Goal: Information Seeking & Learning: Find specific fact

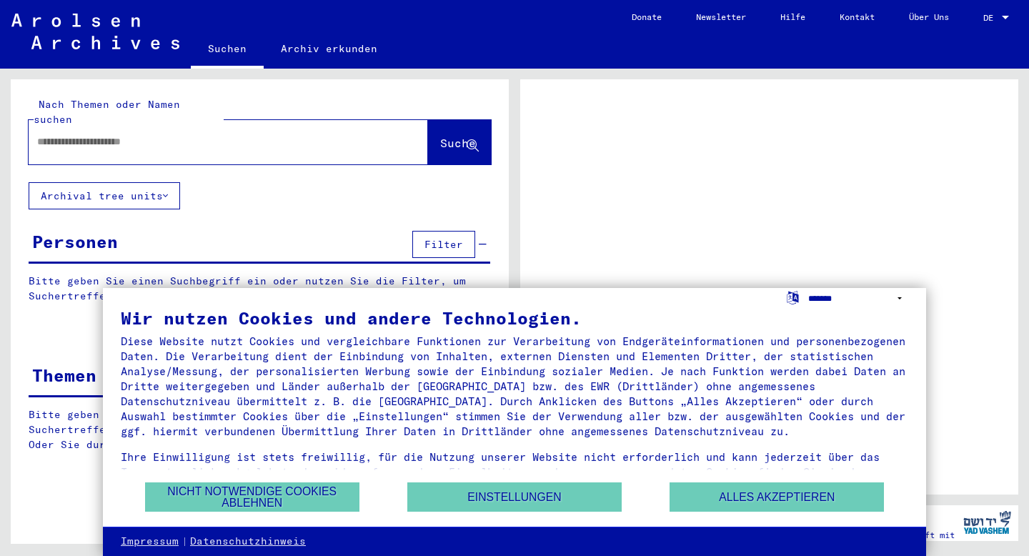
click at [825, 298] on select "**********" at bounding box center [858, 298] width 101 height 21
select select "*****"
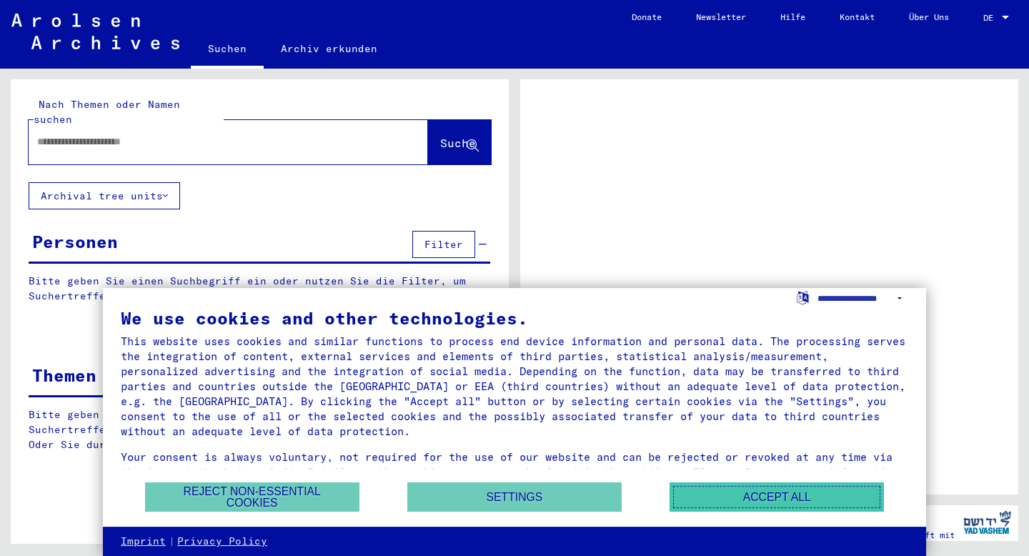
drag, startPoint x: 844, startPoint y: 378, endPoint x: 774, endPoint y: 486, distance: 128.7
click at [774, 486] on button "Accept all" at bounding box center [777, 496] width 214 height 29
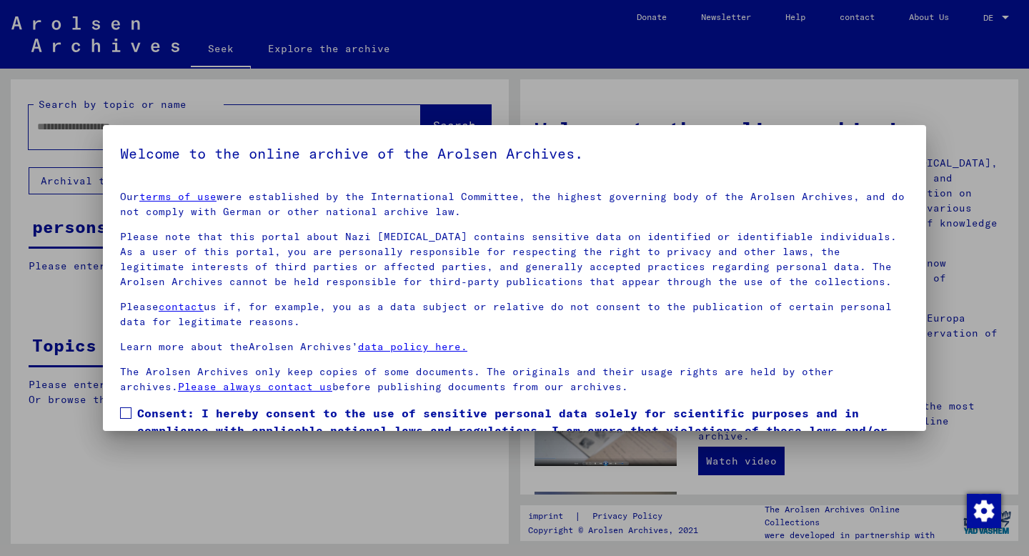
scroll to position [76, 0]
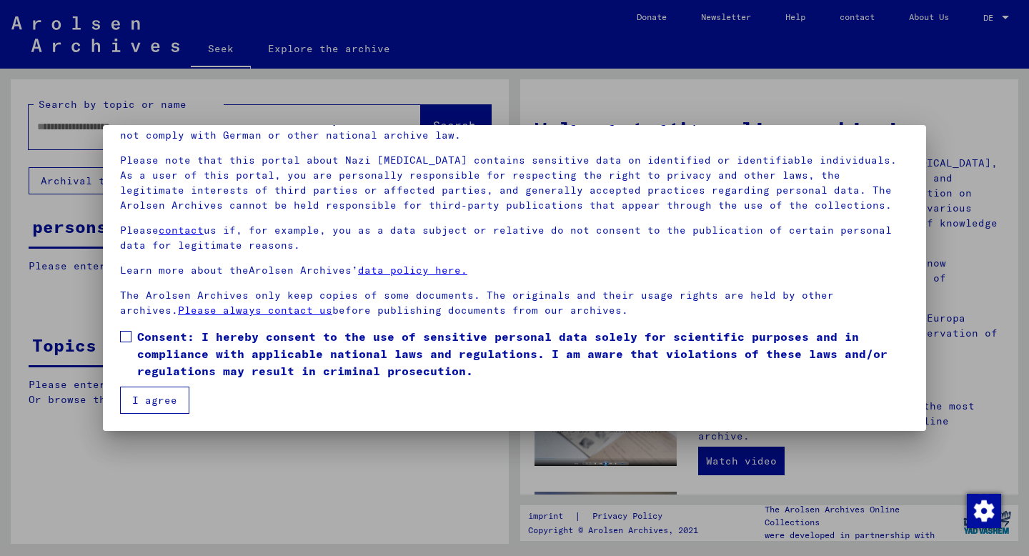
click at [128, 338] on span at bounding box center [125, 336] width 11 height 11
click at [144, 398] on font "I agree" at bounding box center [154, 400] width 45 height 13
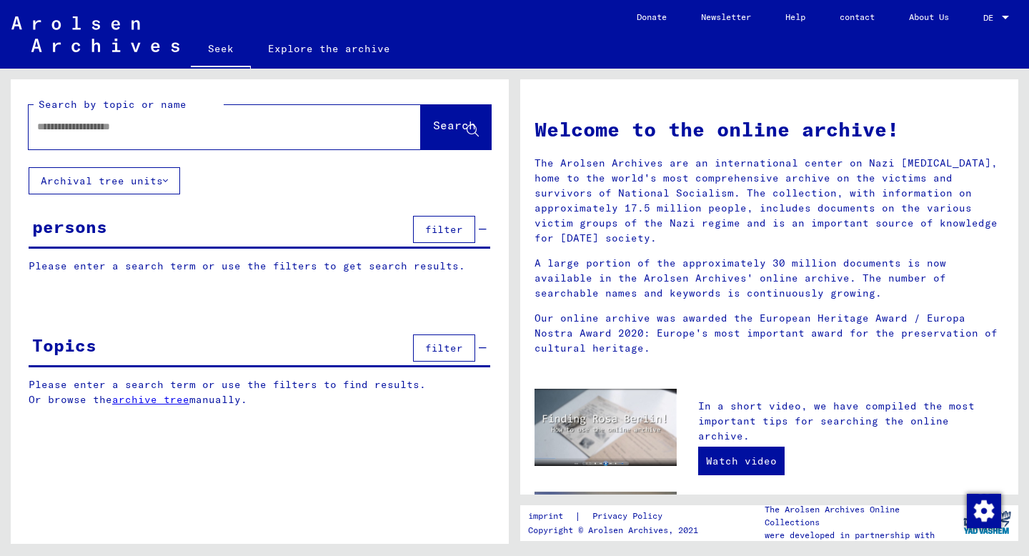
click at [440, 229] on font "filter" at bounding box center [444, 229] width 38 height 13
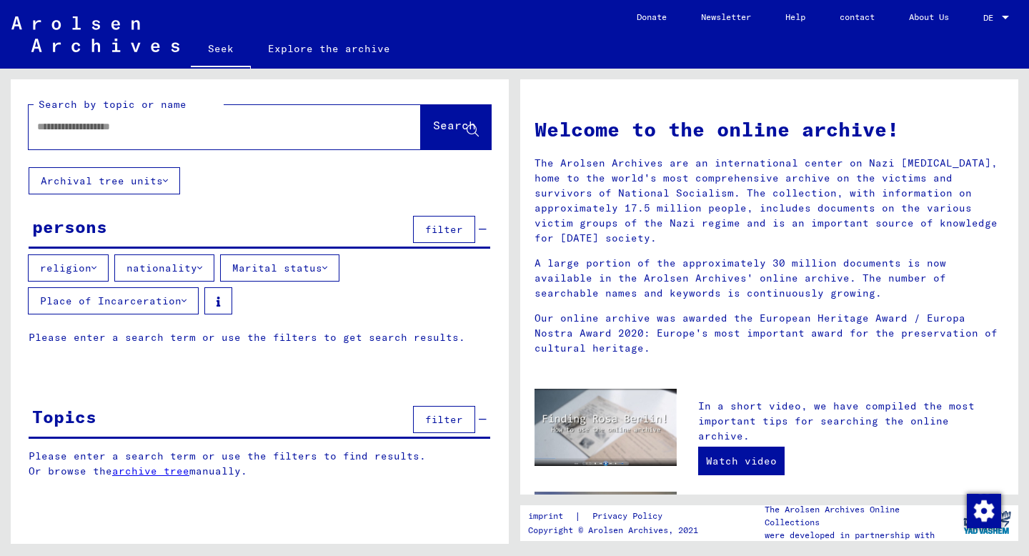
click at [77, 271] on font "religion" at bounding box center [65, 268] width 51 height 13
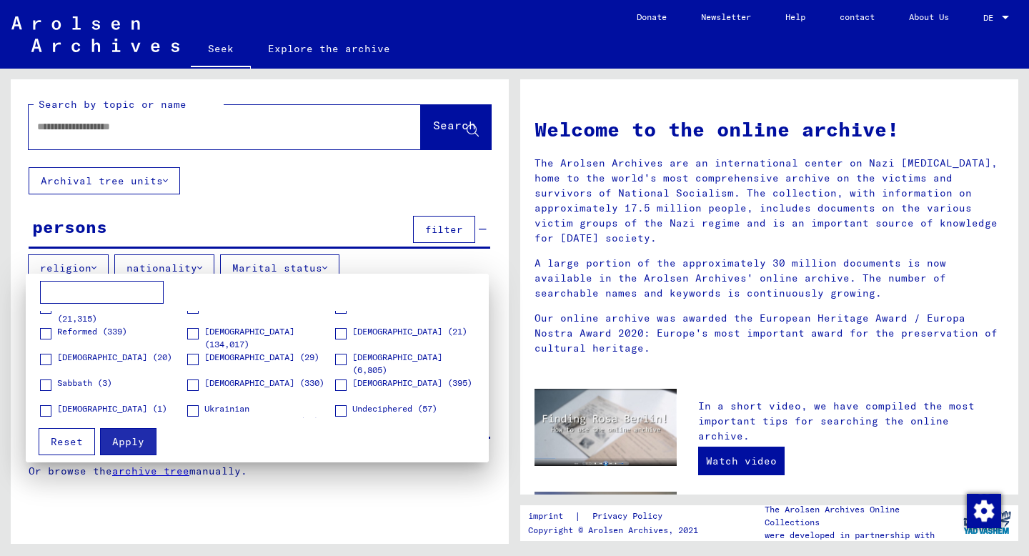
scroll to position [478, 0]
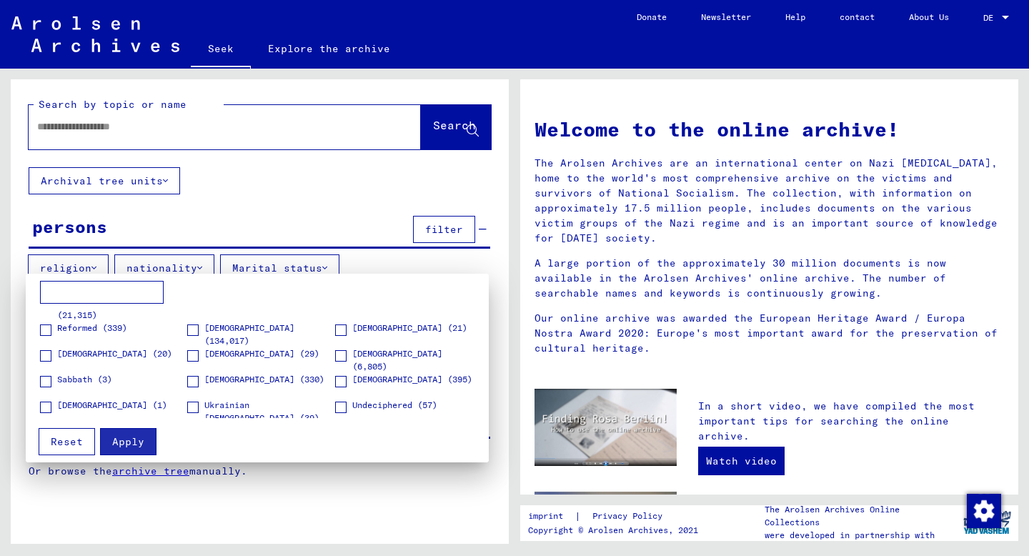
click at [192, 328] on span at bounding box center [192, 329] width 11 height 11
click at [127, 436] on font "Apply" at bounding box center [128, 441] width 32 height 13
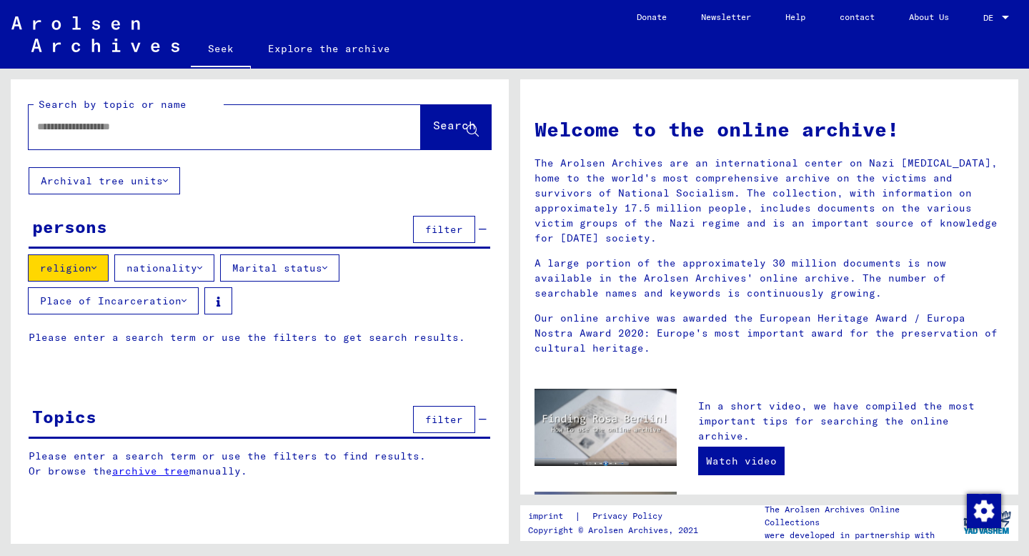
click at [215, 142] on div at bounding box center [203, 127] width 349 height 32
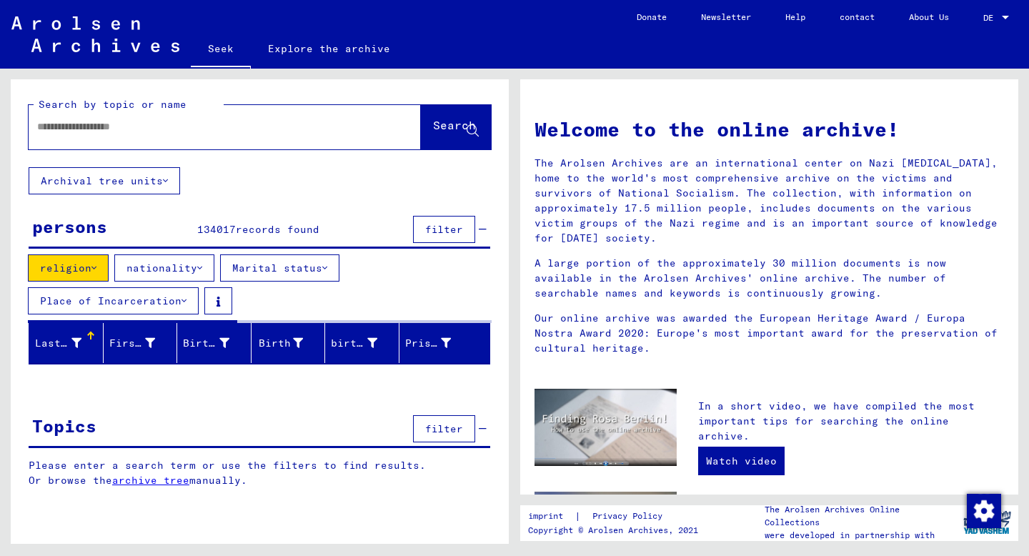
click at [190, 271] on font "nationality" at bounding box center [161, 268] width 71 height 13
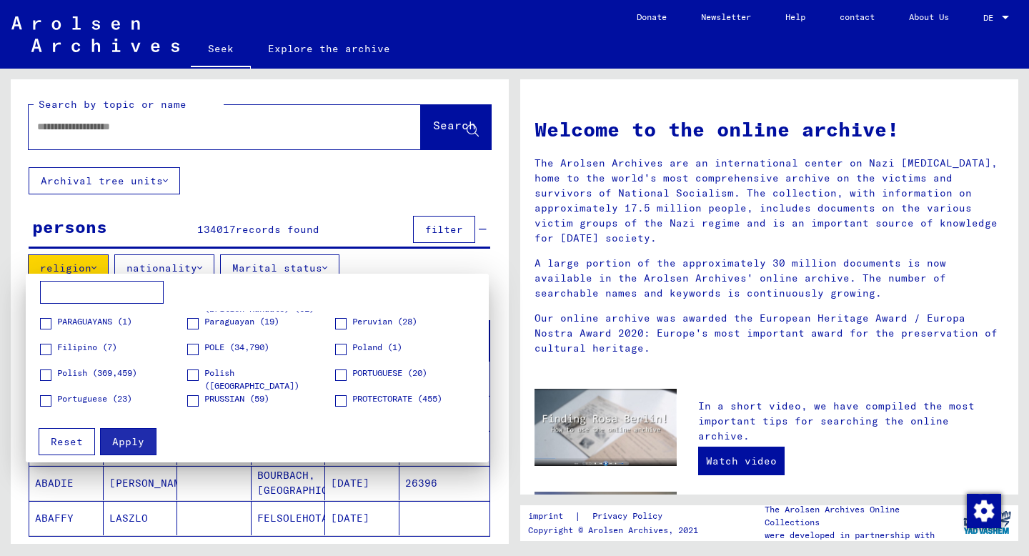
scroll to position [1383, 0]
click at [193, 351] on span at bounding box center [192, 351] width 11 height 11
click at [192, 382] on span at bounding box center [192, 377] width 11 height 11
click at [136, 445] on font "Apply" at bounding box center [128, 441] width 32 height 13
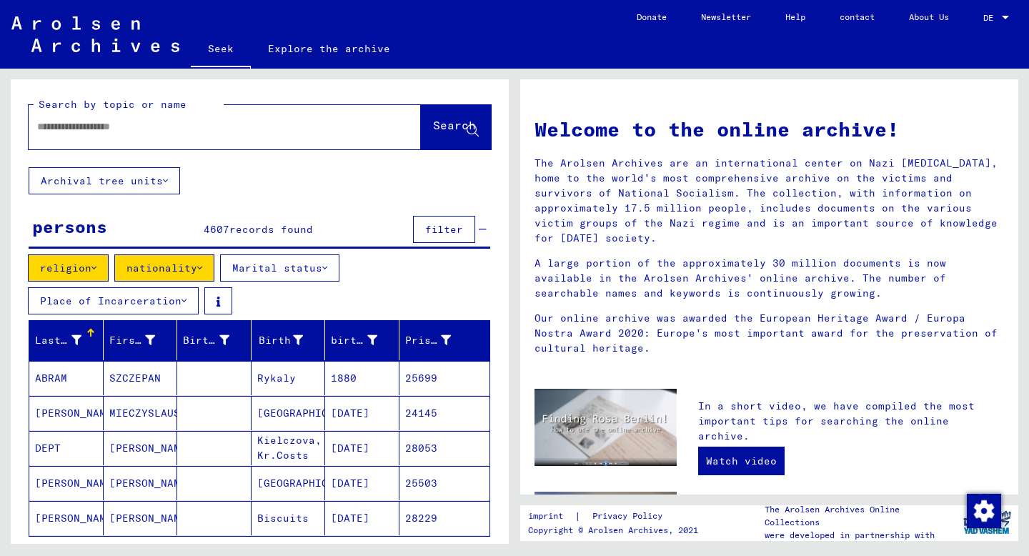
click at [91, 334] on div at bounding box center [90, 333] width 9 height 9
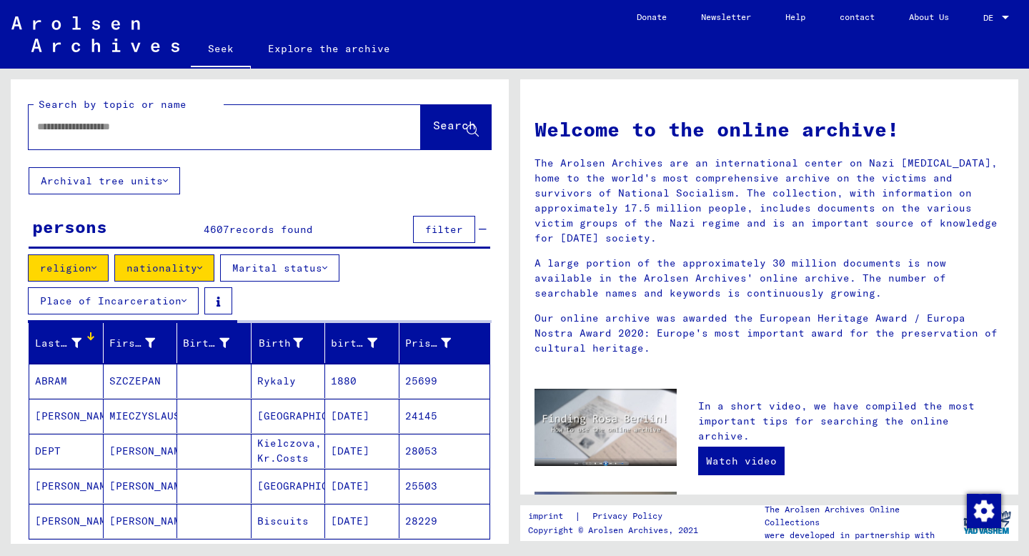
click at [92, 338] on div at bounding box center [92, 338] width 4 height 4
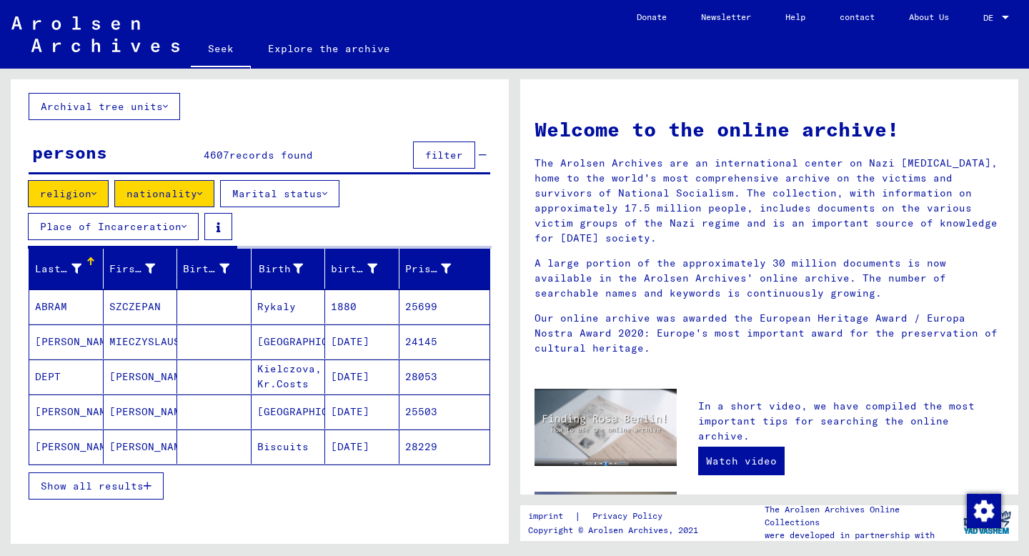
scroll to position [75, 0]
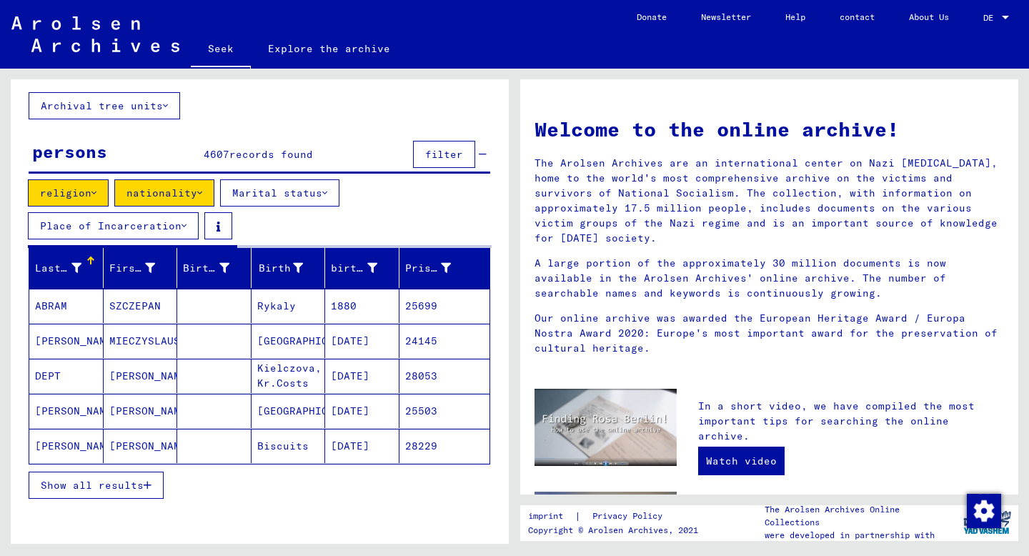
click at [101, 491] on button "Show all results" at bounding box center [96, 485] width 135 height 27
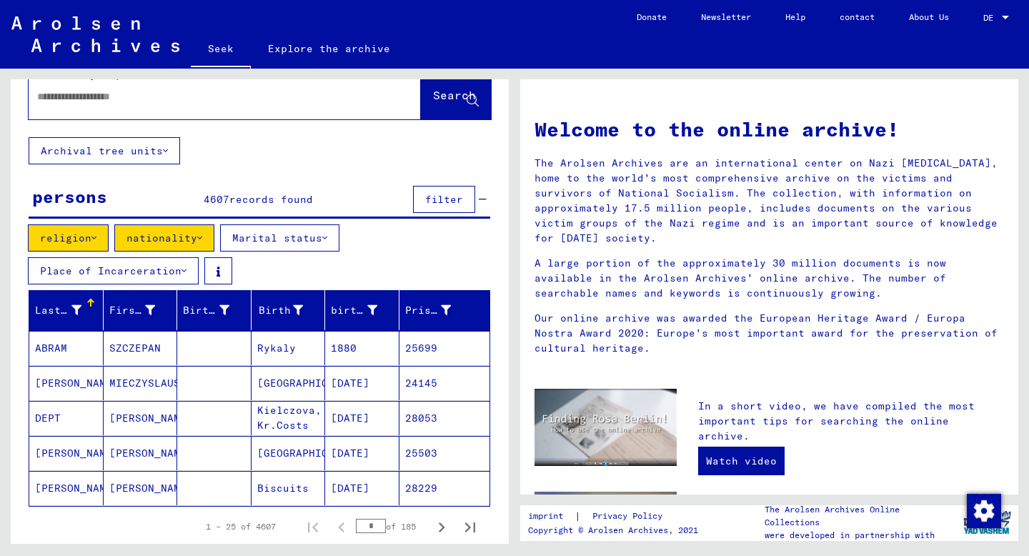
scroll to position [14, 0]
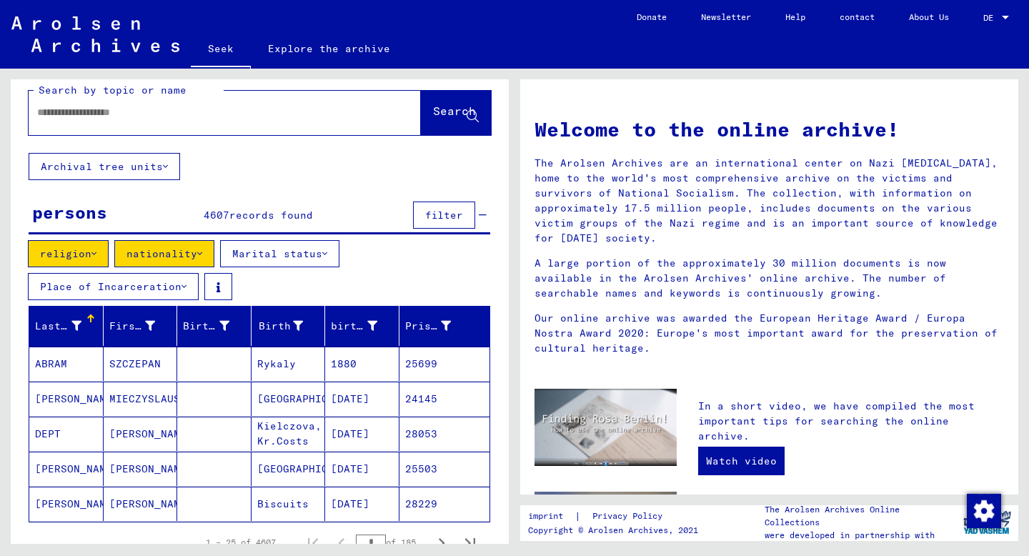
click at [91, 315] on div at bounding box center [92, 316] width 4 height 4
click at [93, 320] on div at bounding box center [90, 318] width 9 height 9
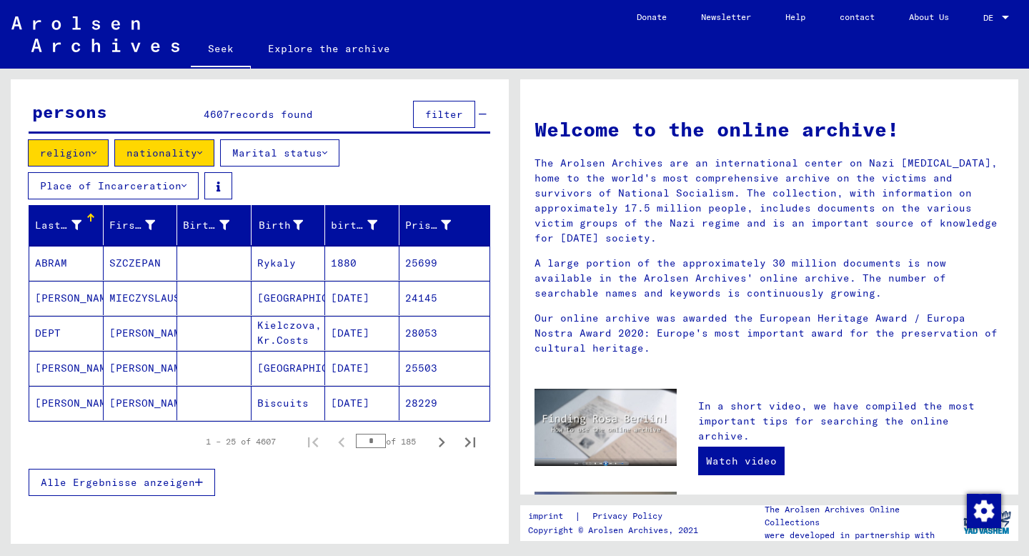
scroll to position [152, 0]
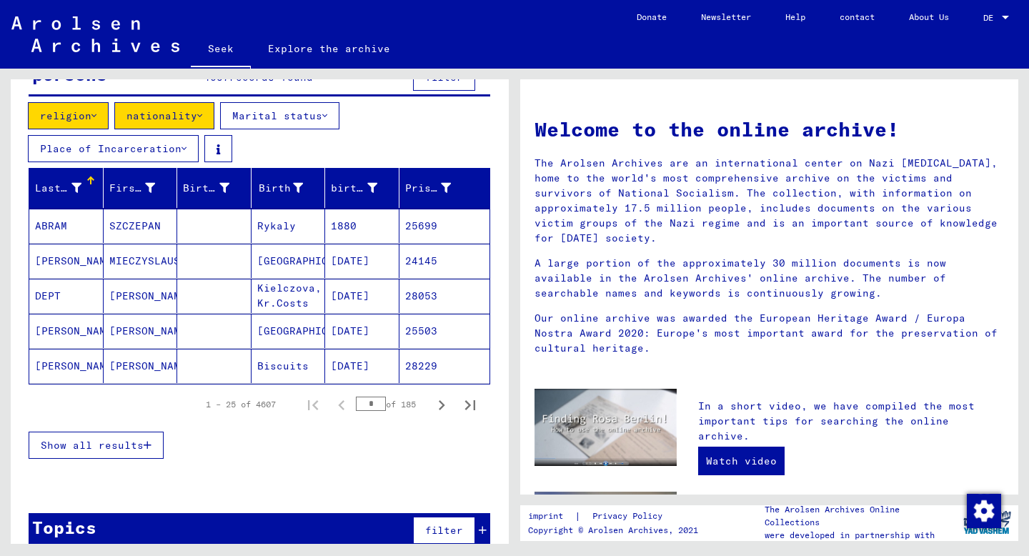
click at [374, 402] on input "*" at bounding box center [371, 404] width 30 height 14
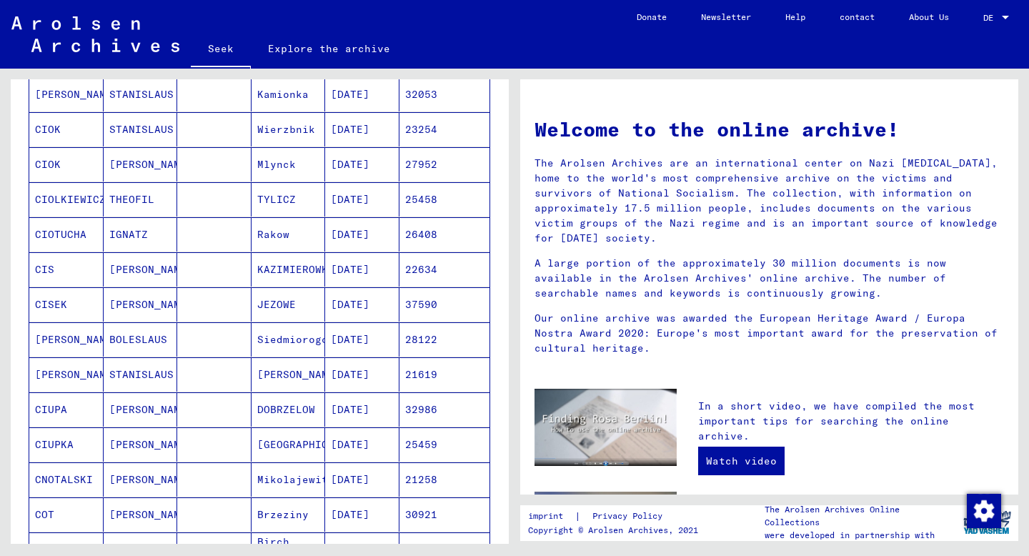
scroll to position [897, 0]
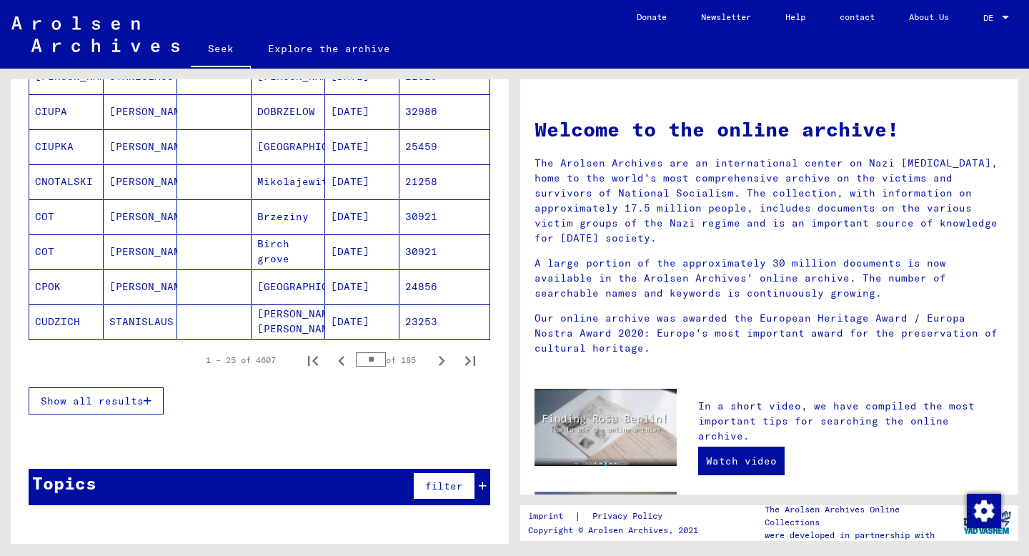
type input "*"
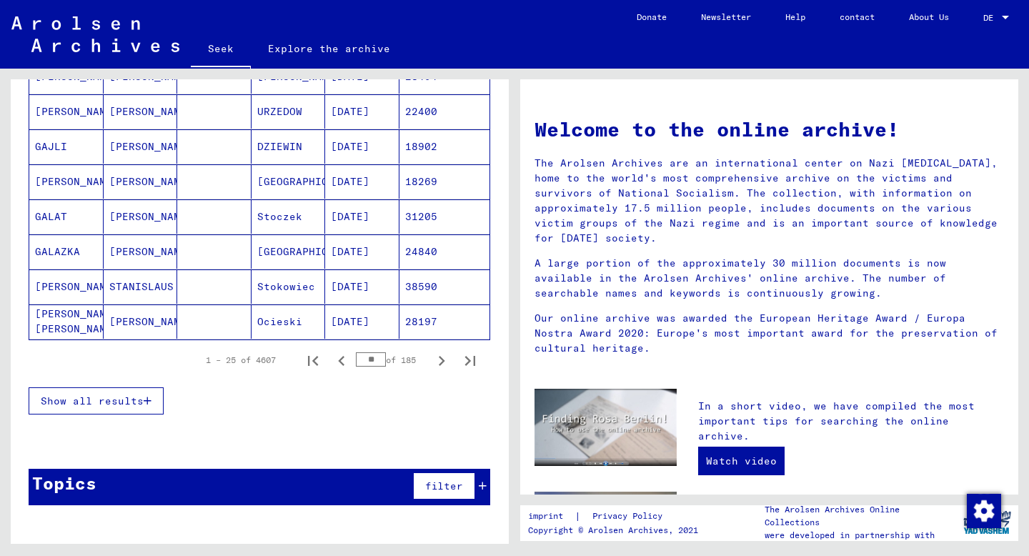
type input "*"
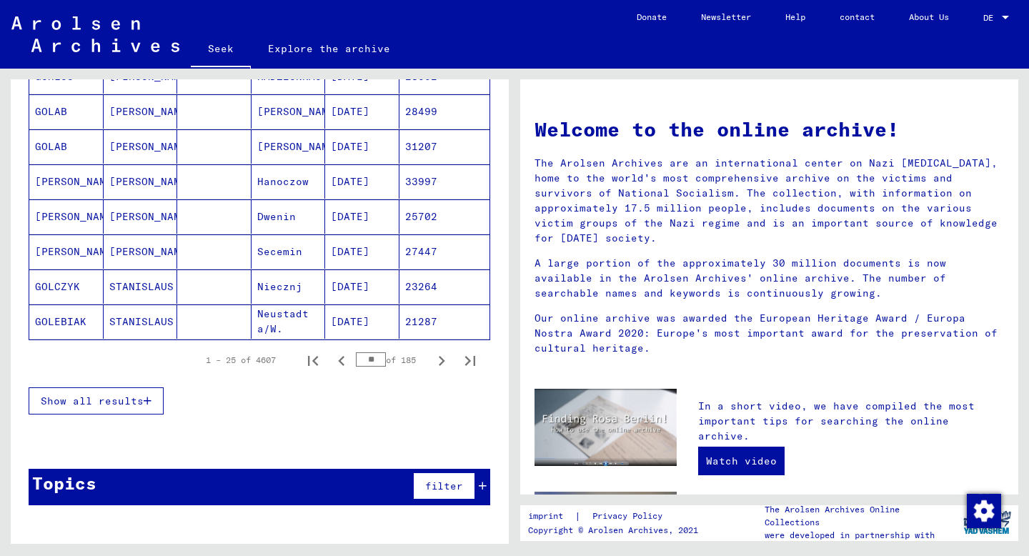
type input "*"
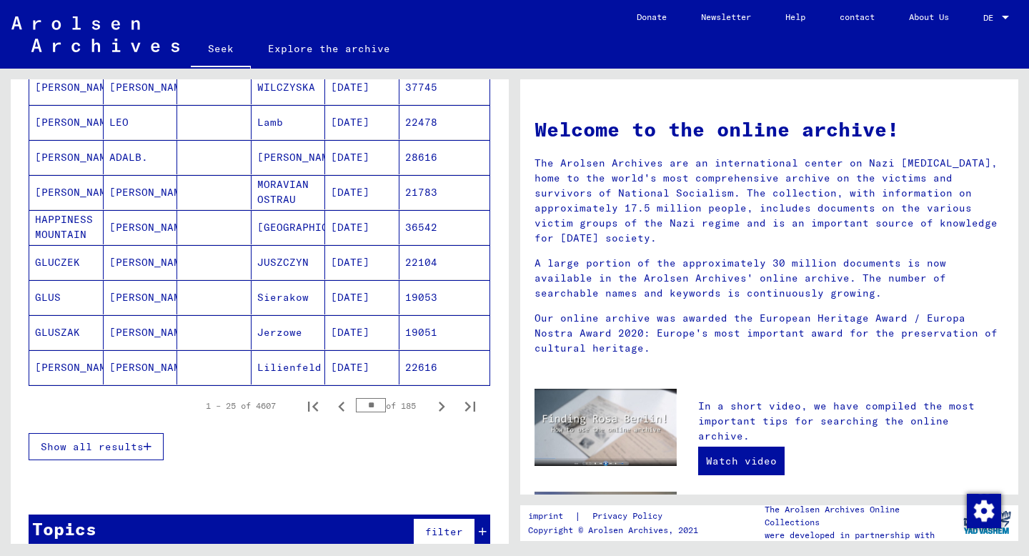
scroll to position [853, 0]
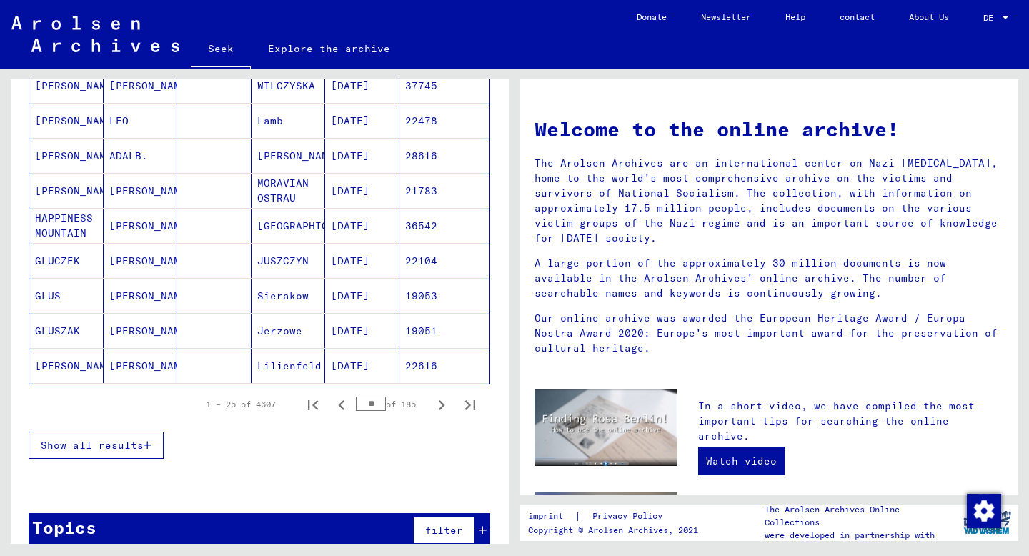
type input "*"
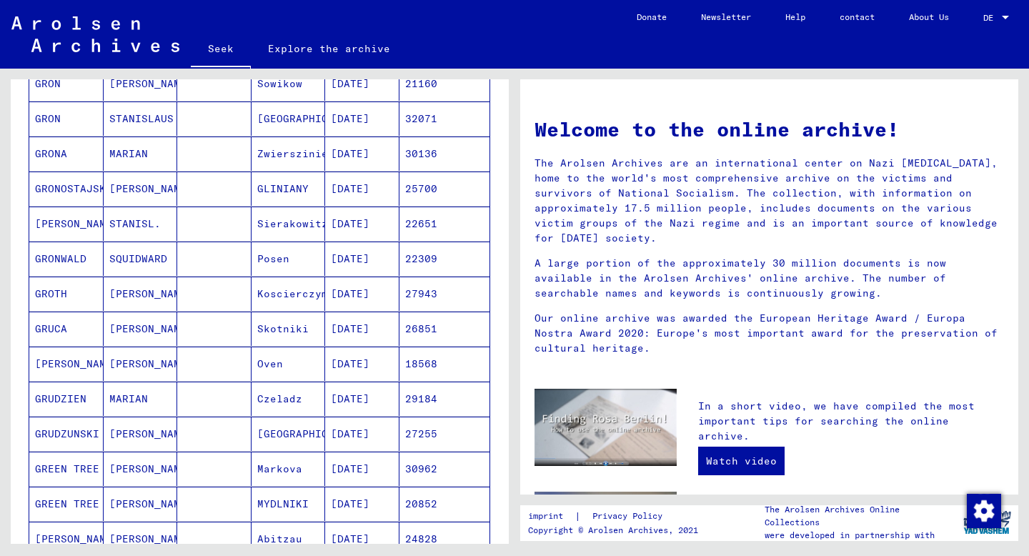
scroll to position [897, 0]
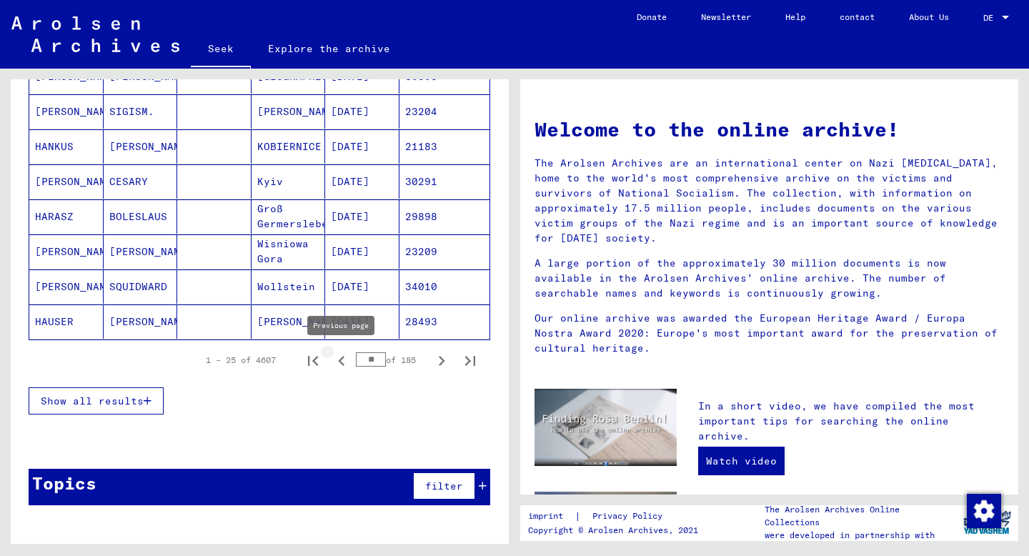
click at [339, 361] on icon "Previous page" at bounding box center [342, 361] width 20 height 20
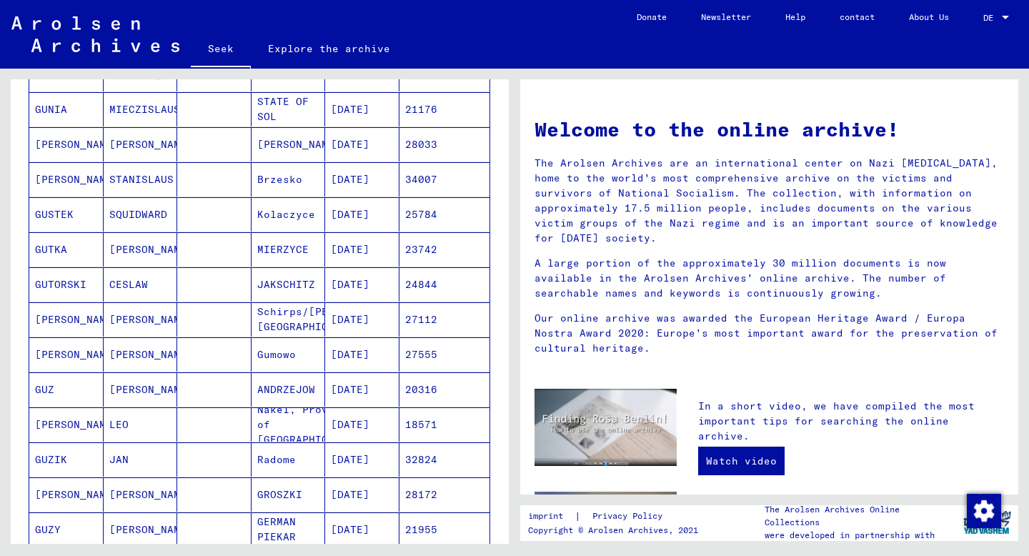
scroll to position [796, 0]
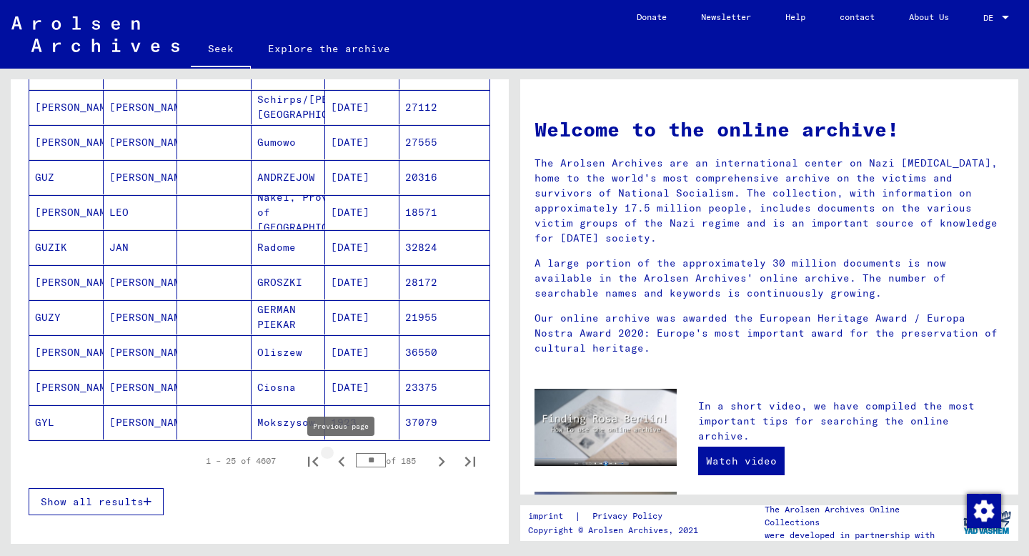
click at [346, 462] on icon "Previous page" at bounding box center [342, 462] width 20 height 20
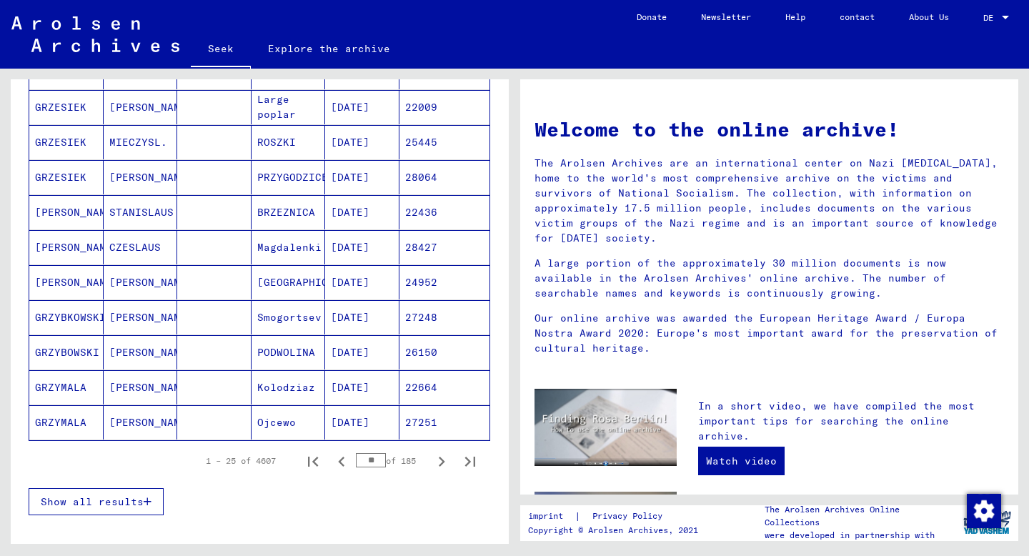
click at [346, 462] on icon "Previous page" at bounding box center [342, 462] width 20 height 20
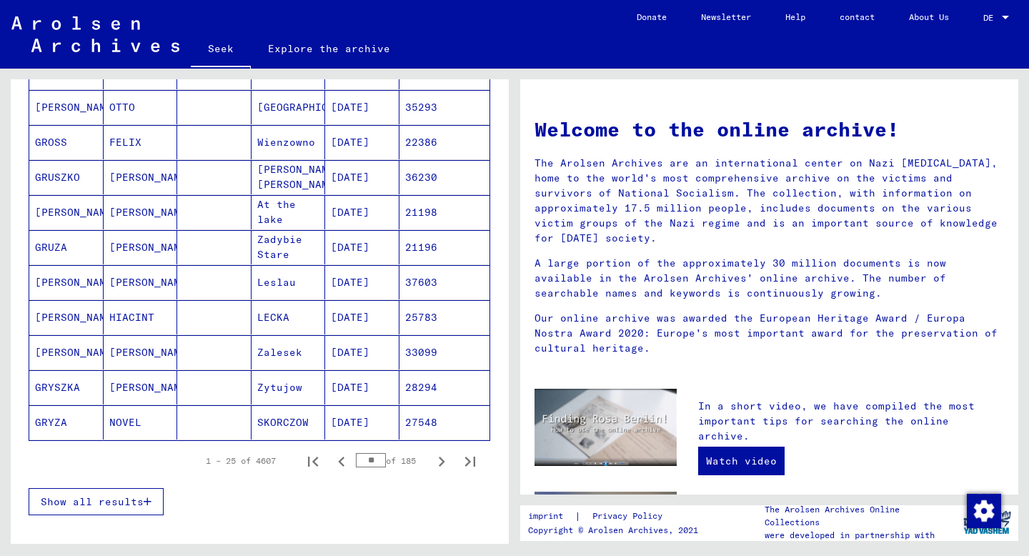
click at [346, 462] on icon "Previous page" at bounding box center [342, 462] width 20 height 20
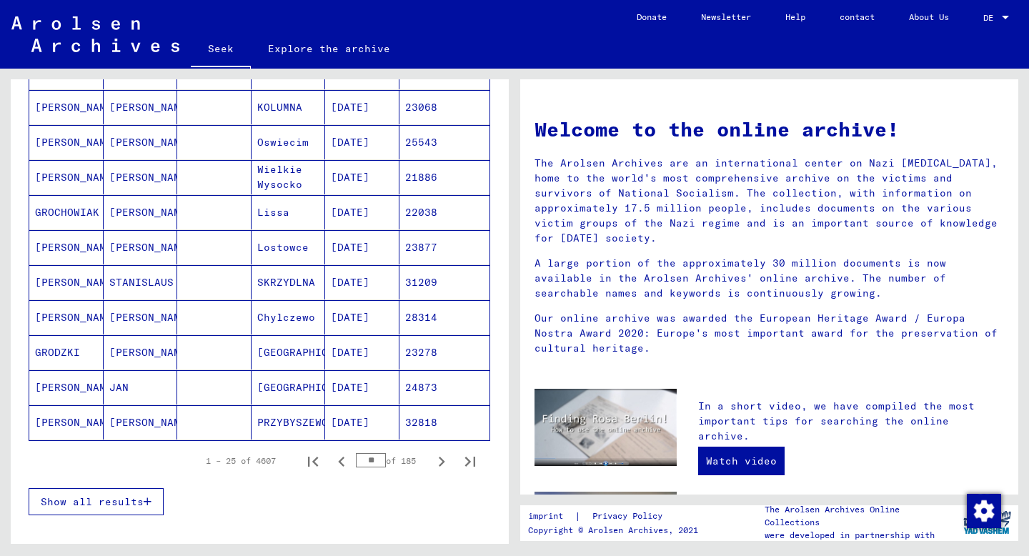
click at [346, 462] on icon "Previous page" at bounding box center [342, 462] width 20 height 20
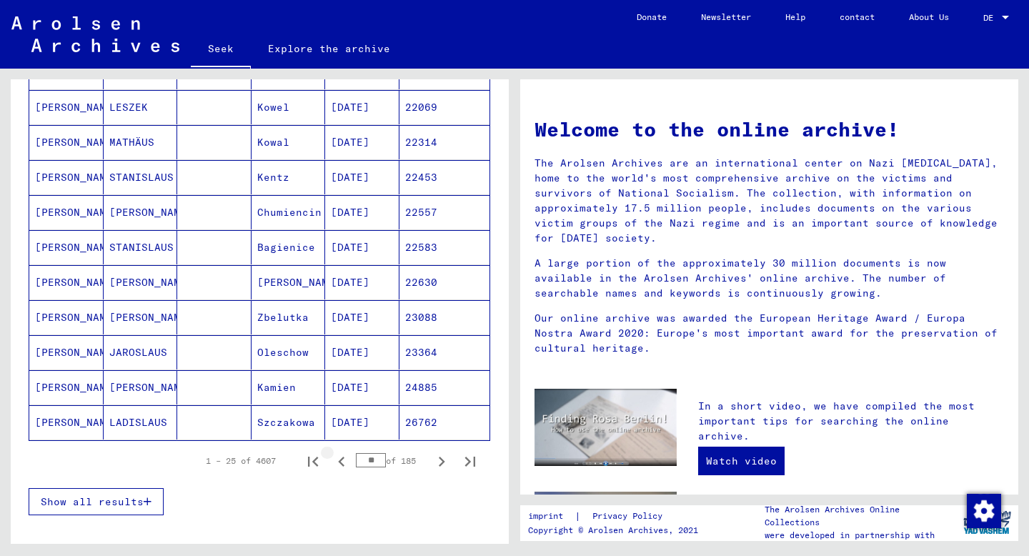
click at [346, 462] on icon "Previous page" at bounding box center [342, 462] width 20 height 20
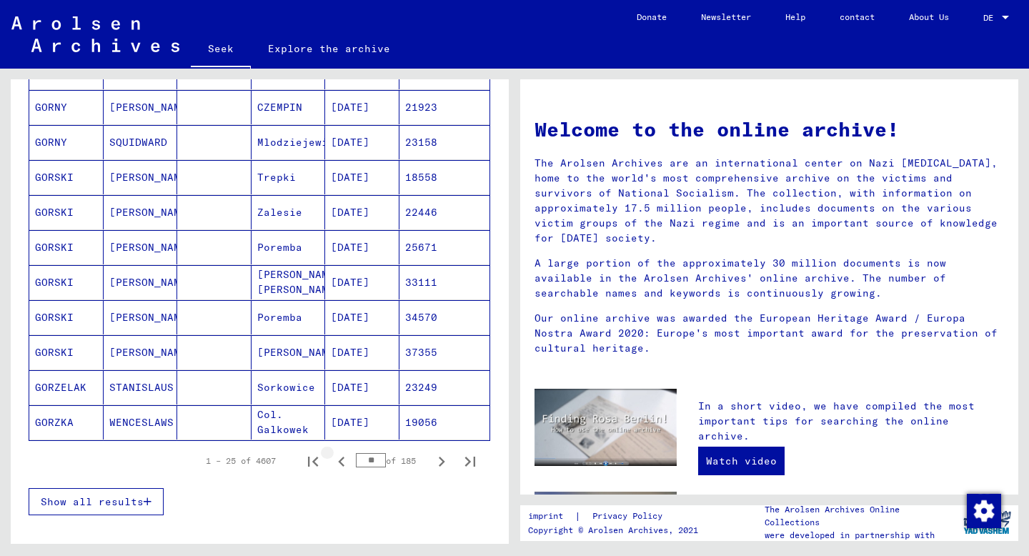
click at [346, 462] on icon "Previous page" at bounding box center [342, 462] width 20 height 20
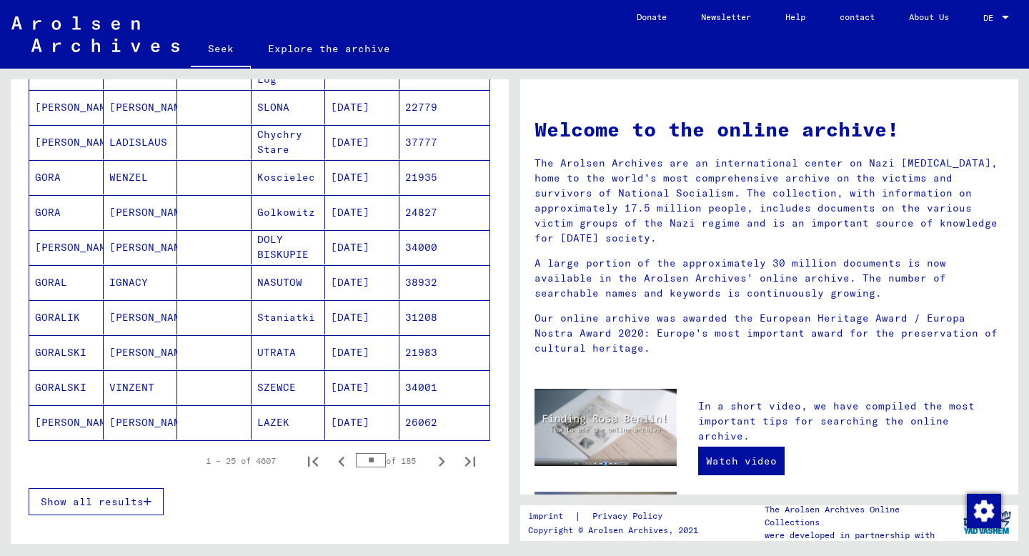
click at [346, 462] on icon "Previous page" at bounding box center [342, 462] width 20 height 20
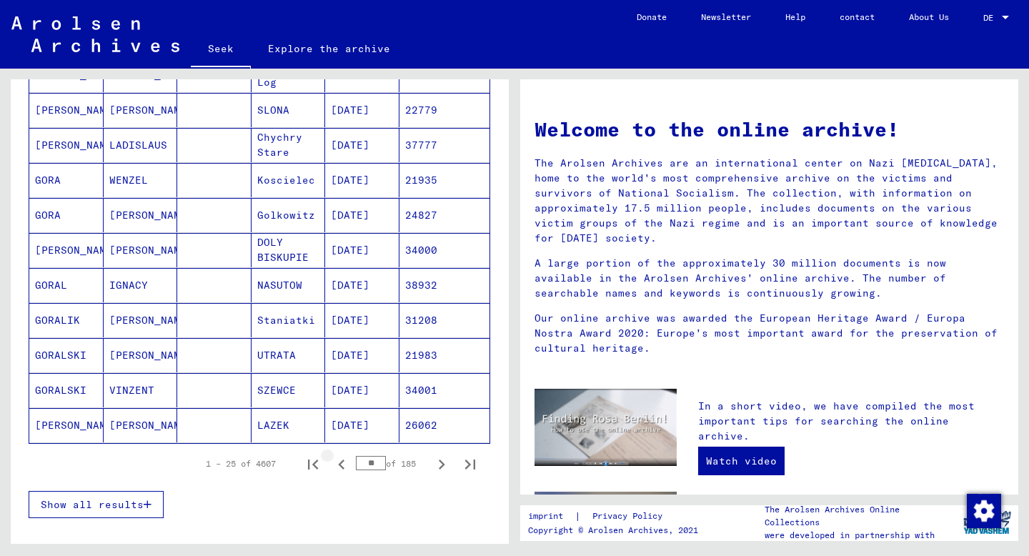
scroll to position [799, 0]
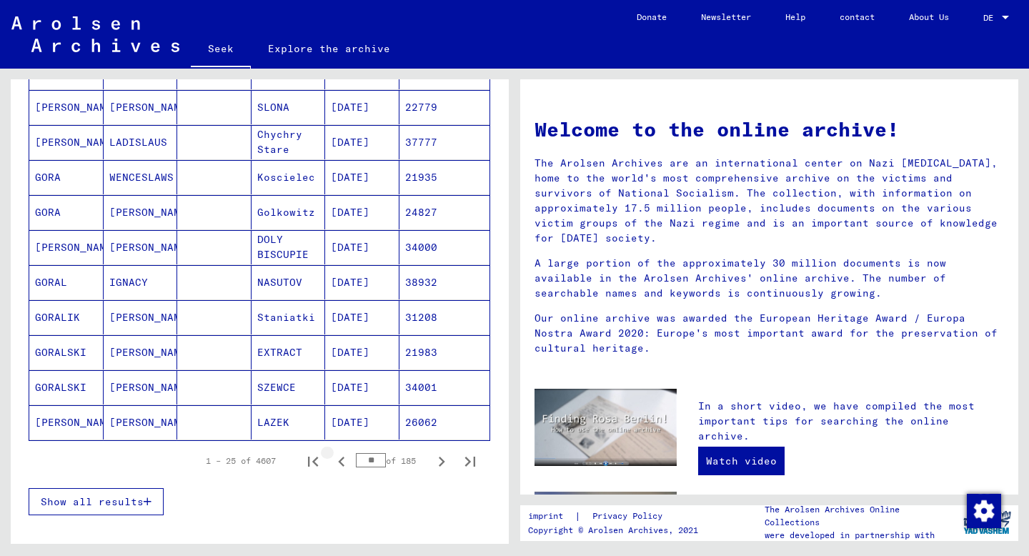
click at [346, 462] on icon "Previous page" at bounding box center [342, 462] width 20 height 20
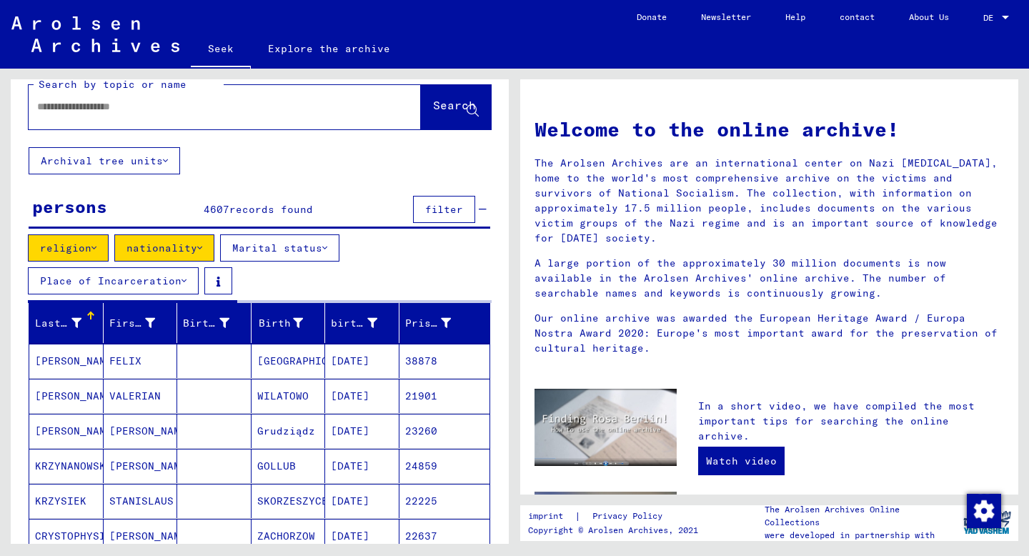
scroll to position [21, 0]
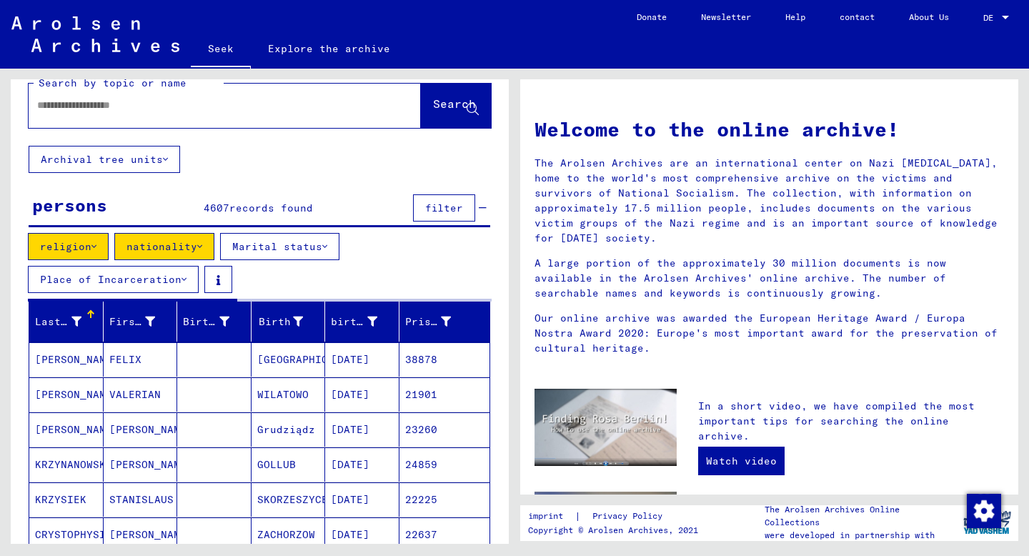
click at [440, 199] on button "filter" at bounding box center [444, 207] width 62 height 27
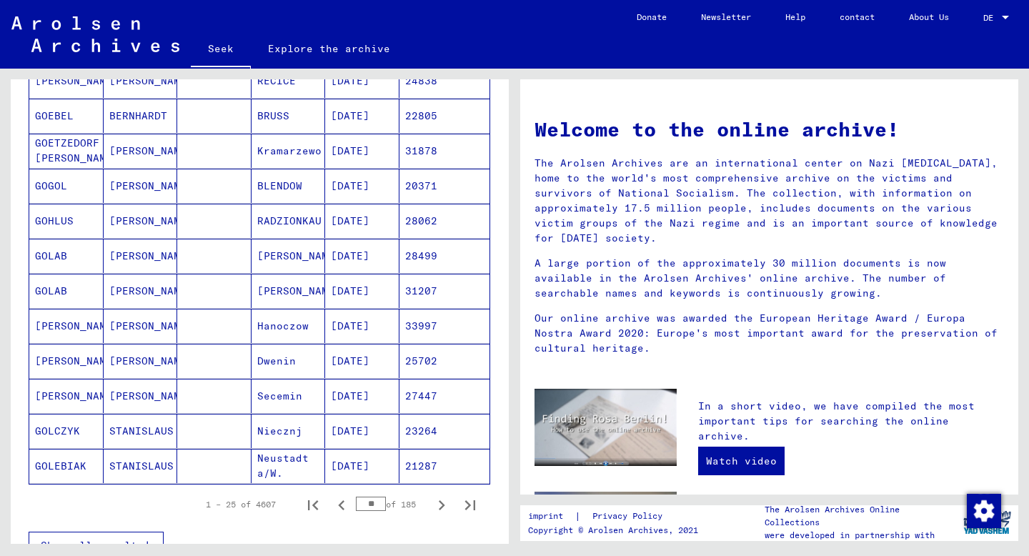
scroll to position [749, 0]
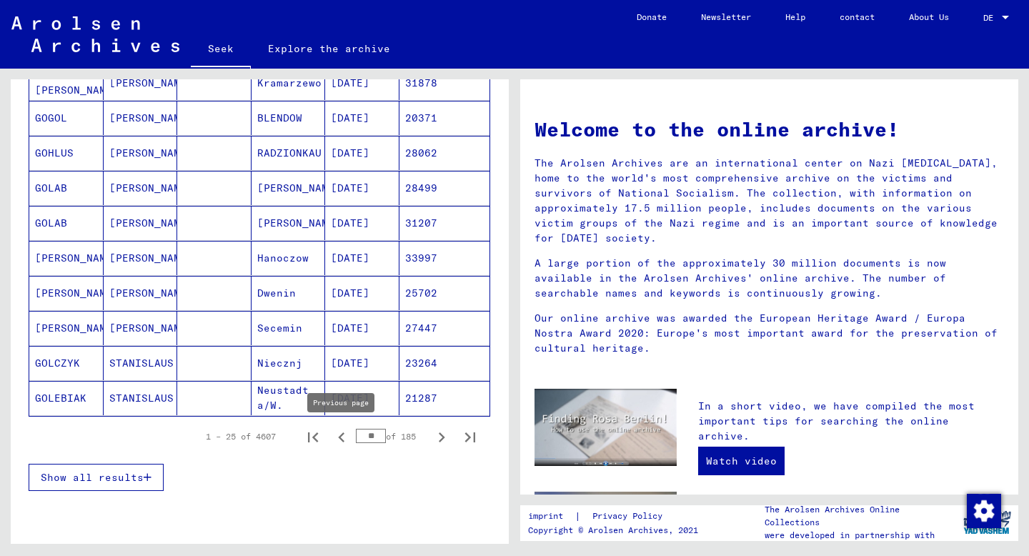
click at [341, 442] on icon "Previous page" at bounding box center [342, 437] width 20 height 20
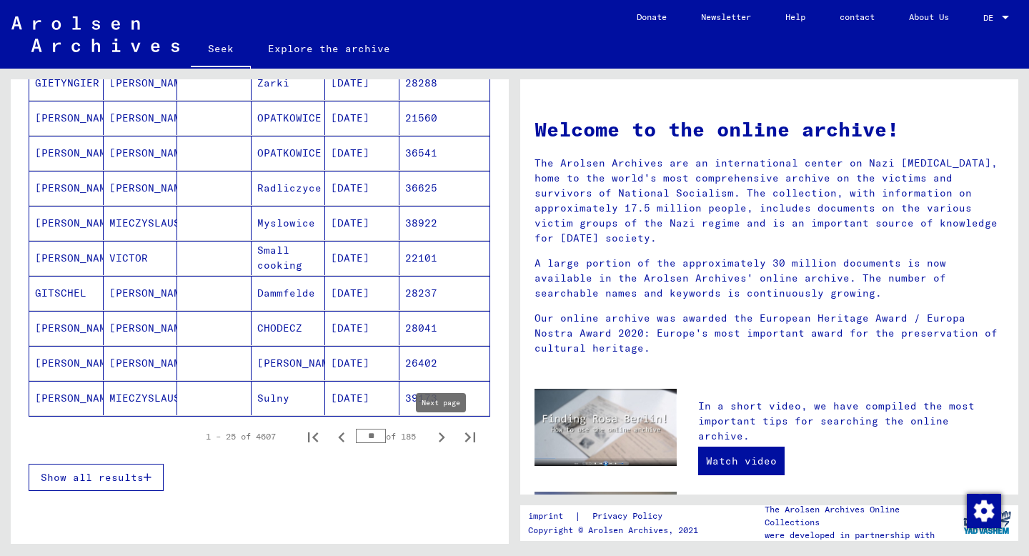
click at [437, 438] on icon "Next page" at bounding box center [442, 437] width 20 height 20
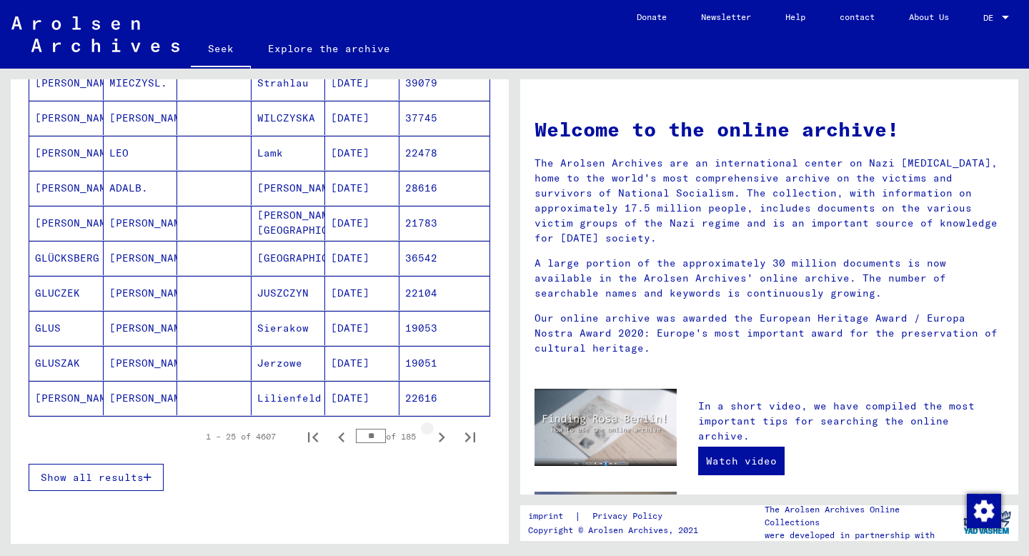
click at [437, 438] on icon "Next page" at bounding box center [442, 437] width 20 height 20
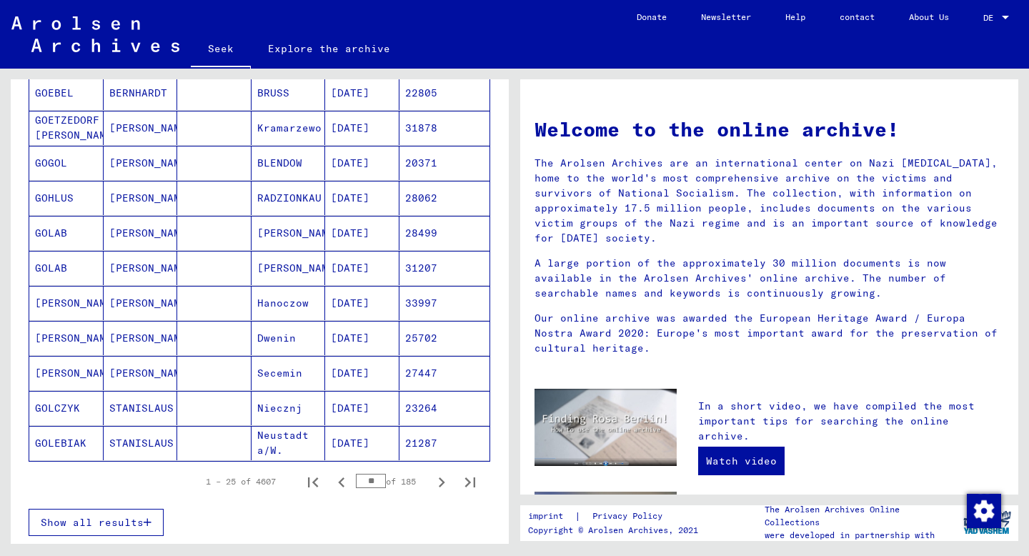
scroll to position [825, 0]
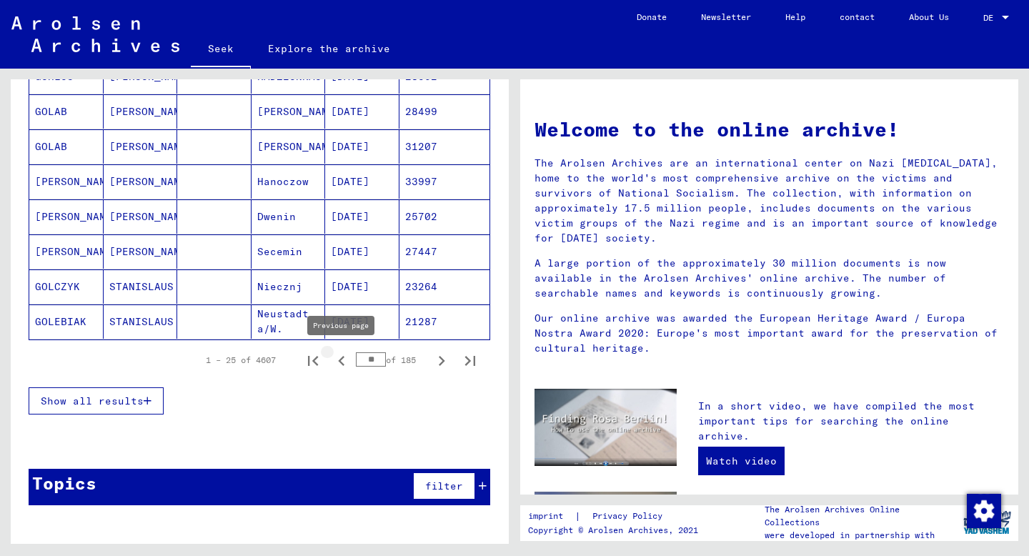
click at [339, 361] on icon "Previous page" at bounding box center [342, 361] width 20 height 20
type input "**"
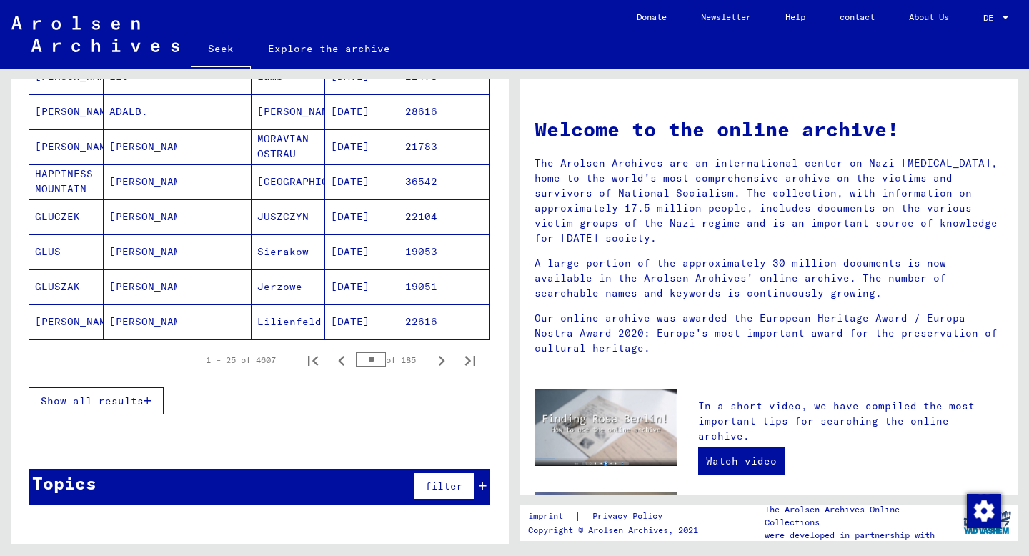
click at [129, 407] on button "Show all results" at bounding box center [96, 400] width 135 height 27
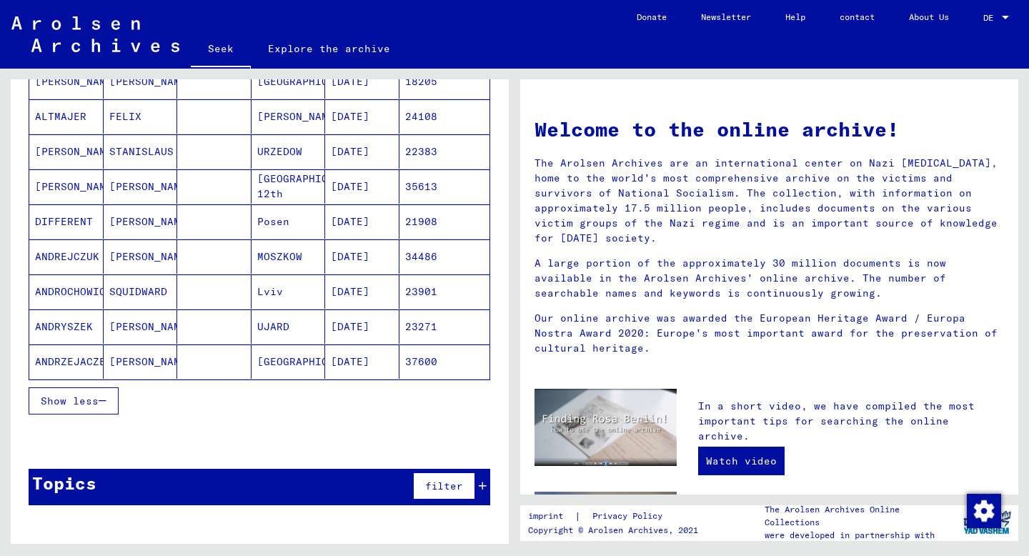
scroll to position [0, 0]
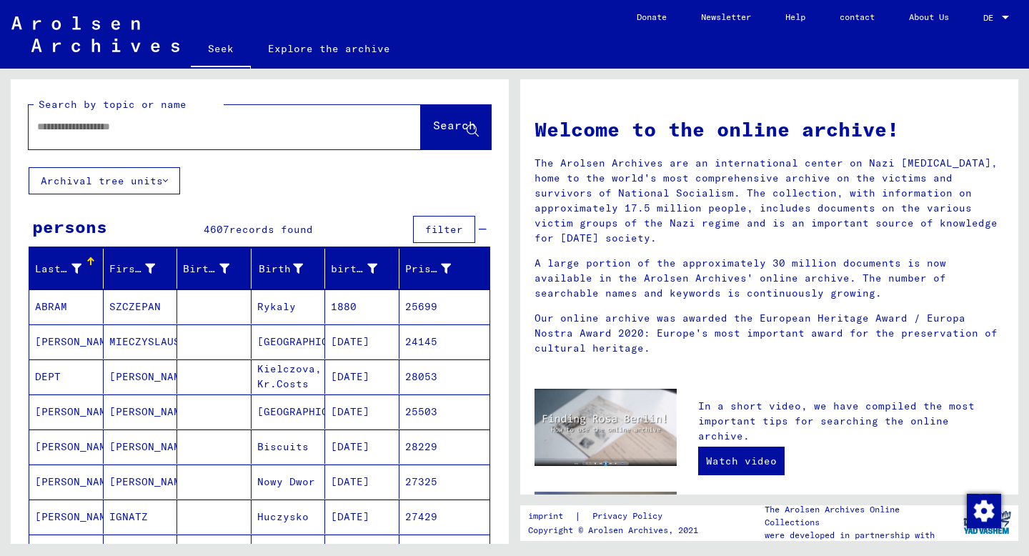
click at [490, 221] on div "persons 4607 records found filter" at bounding box center [260, 230] width 462 height 36
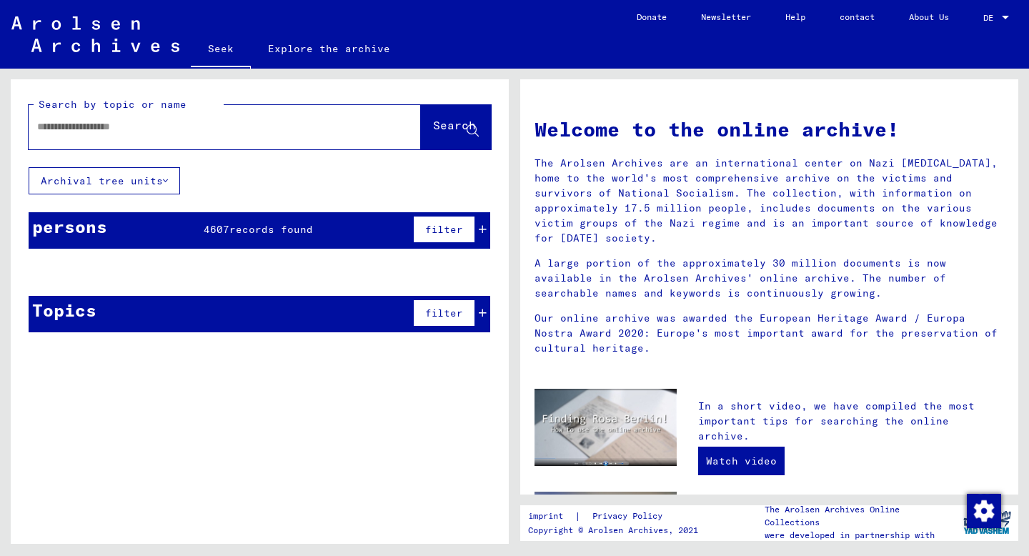
click at [453, 232] on font "filter" at bounding box center [444, 229] width 38 height 13
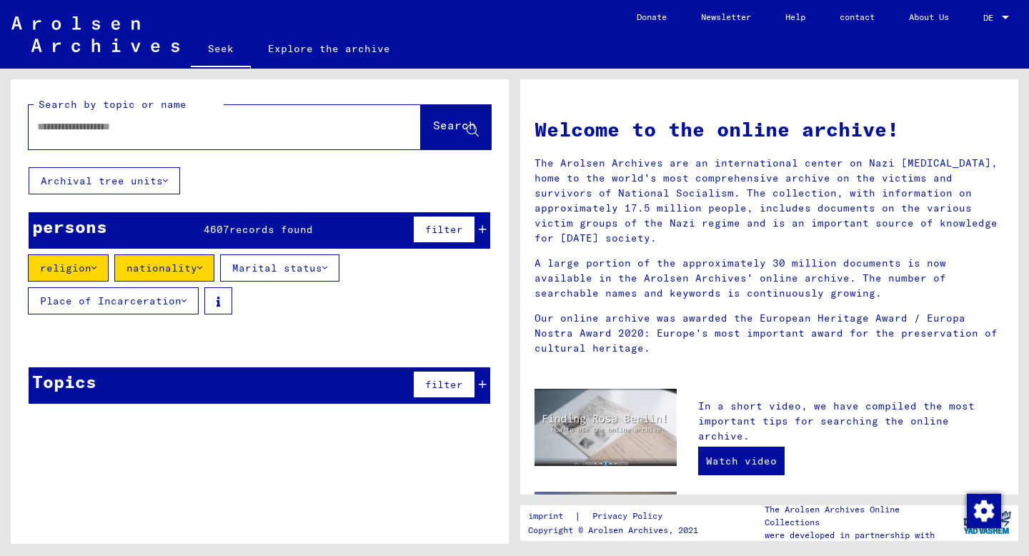
click at [89, 259] on button "religion" at bounding box center [68, 267] width 81 height 27
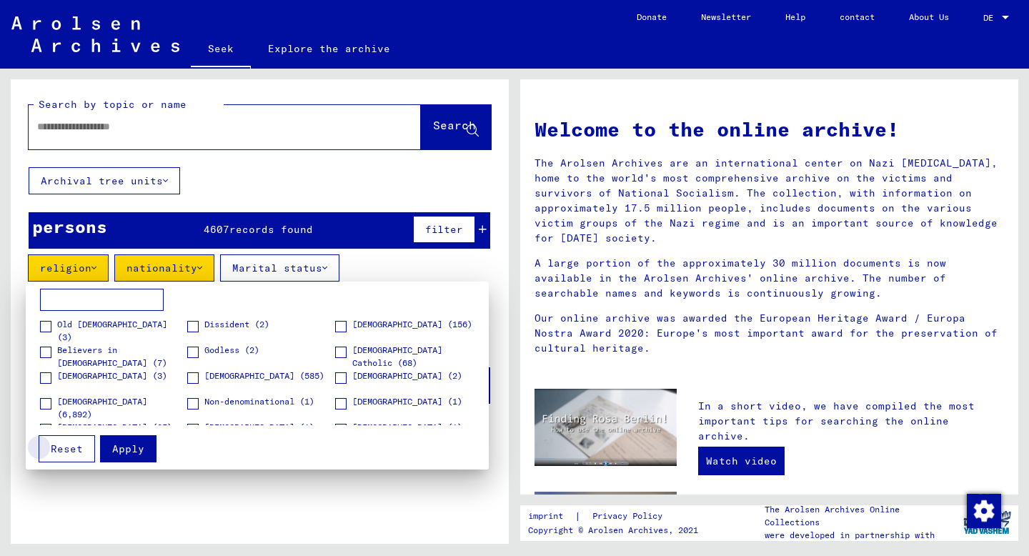
click at [81, 454] on button "Reset" at bounding box center [67, 448] width 56 height 27
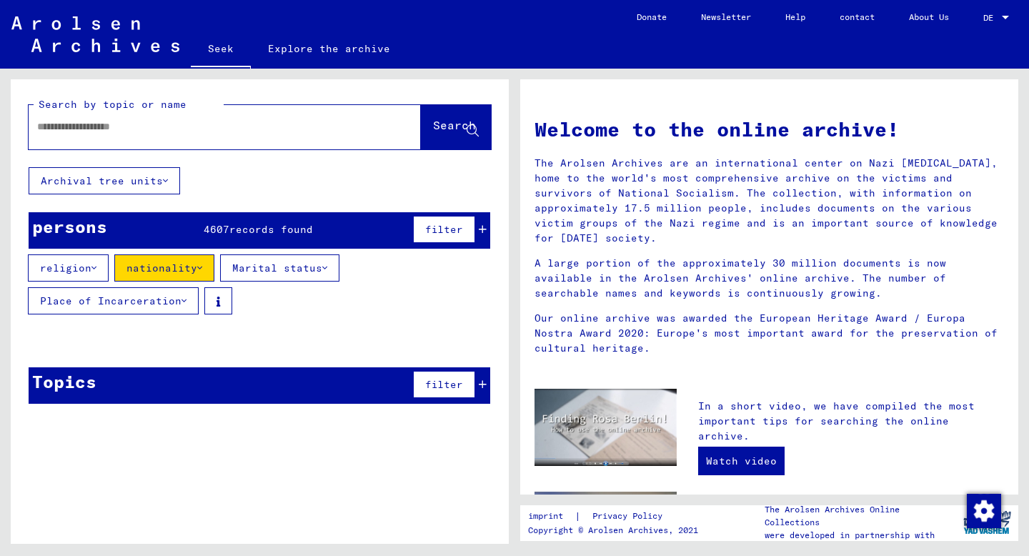
click at [201, 276] on button "nationality" at bounding box center [164, 267] width 100 height 27
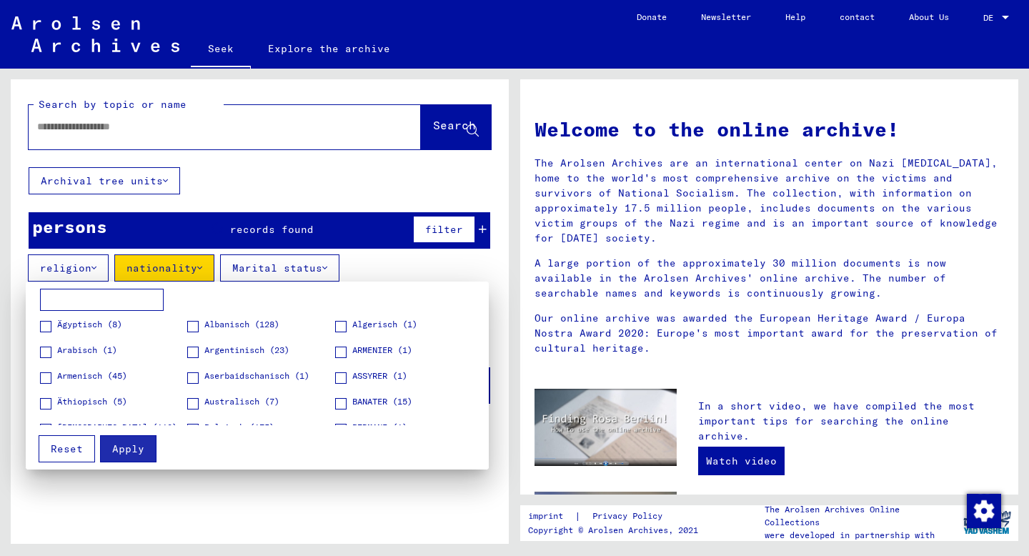
click at [85, 454] on button "Reset" at bounding box center [67, 448] width 56 height 27
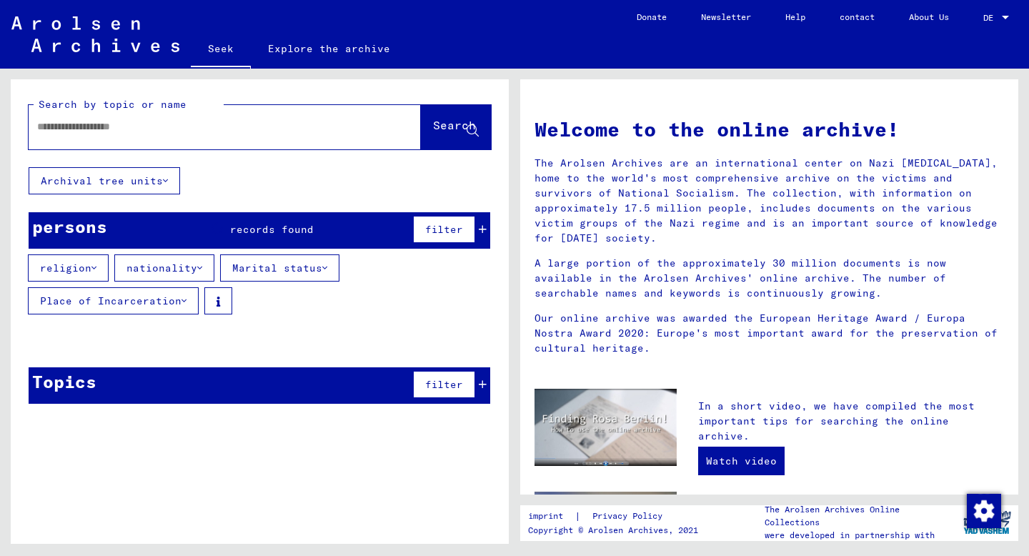
click at [172, 296] on font "Place of Incarceration" at bounding box center [111, 300] width 142 height 13
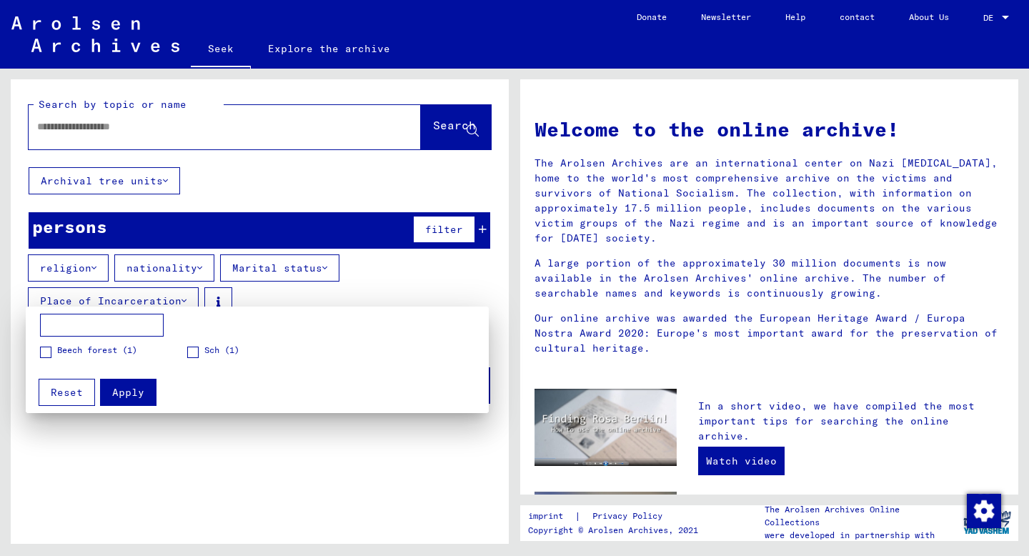
click at [239, 485] on div at bounding box center [514, 278] width 1029 height 556
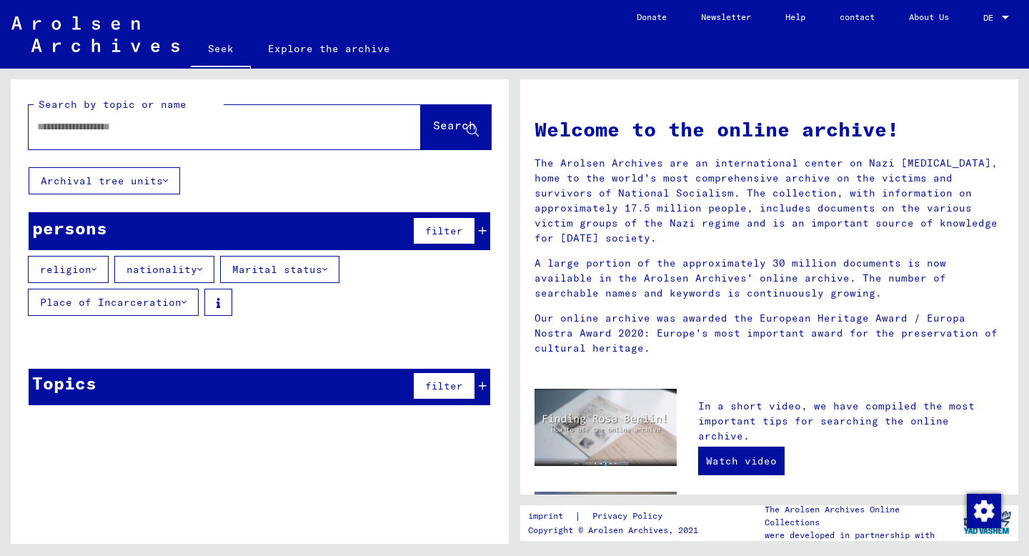
click at [291, 134] on div at bounding box center [203, 127] width 349 height 32
click at [139, 106] on font "Search by topic or name" at bounding box center [113, 104] width 148 height 13
click at [129, 130] on input "text" at bounding box center [207, 126] width 341 height 15
type input "****"
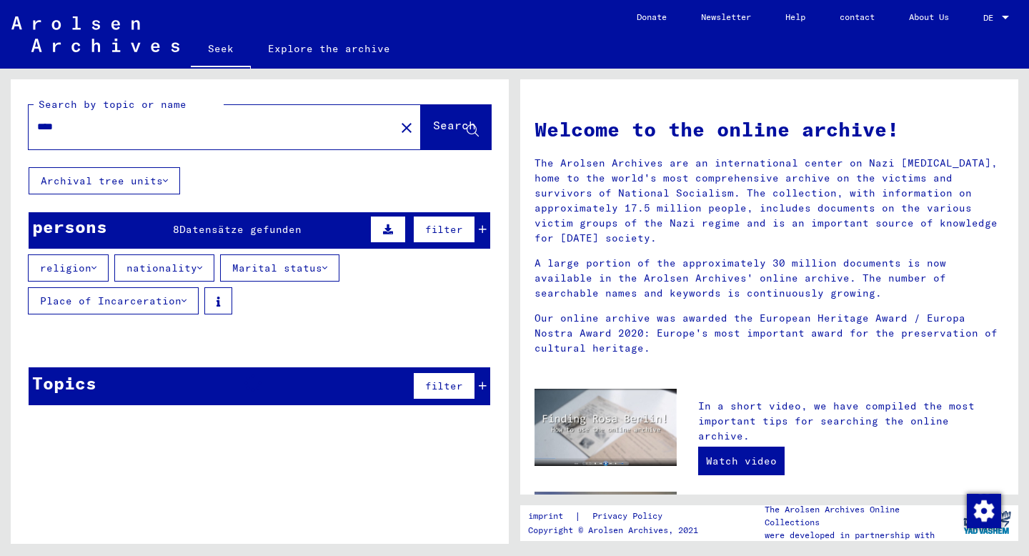
click at [465, 121] on font "Search" at bounding box center [454, 125] width 43 height 14
click at [257, 224] on font "records found" at bounding box center [241, 229] width 84 height 13
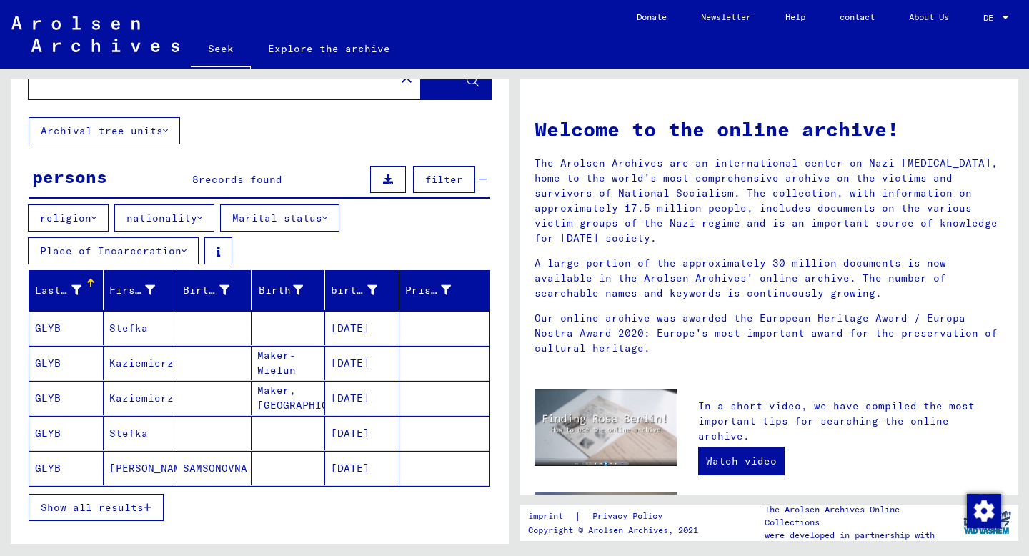
scroll to position [53, 0]
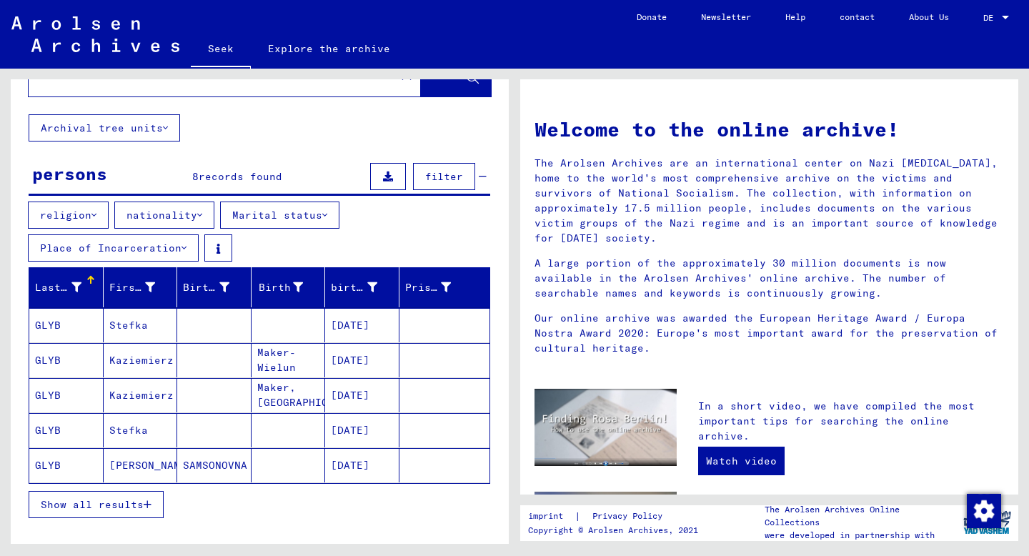
click at [81, 324] on mat-cell "GLYB" at bounding box center [66, 325] width 74 height 34
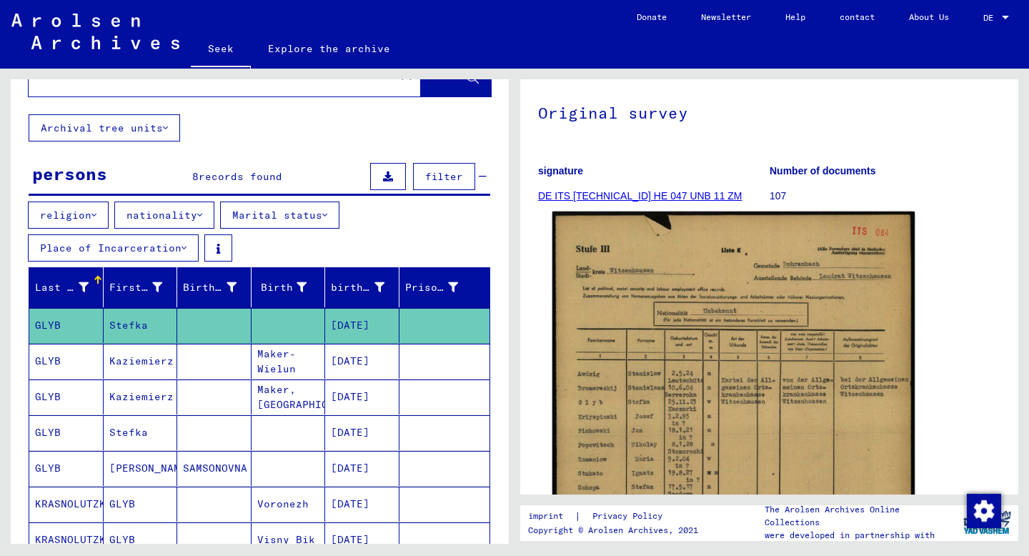
scroll to position [119, 0]
